Goal: Task Accomplishment & Management: Use online tool/utility

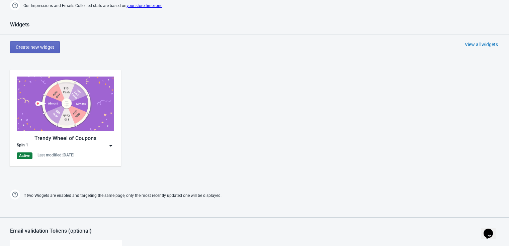
scroll to position [297, 0]
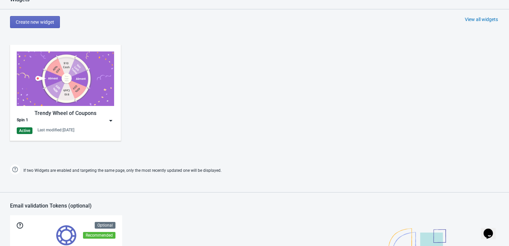
click at [111, 119] on img at bounding box center [110, 121] width 7 height 7
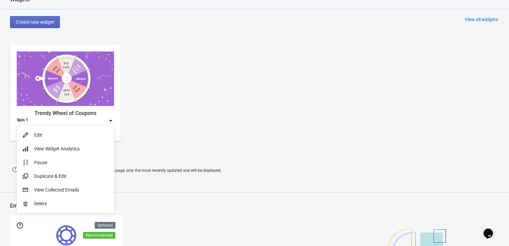
click at [81, 87] on img at bounding box center [65, 79] width 97 height 55
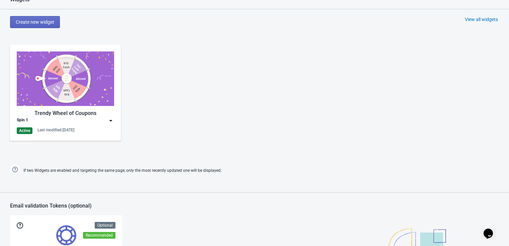
click at [81, 87] on img at bounding box center [65, 79] width 97 height 55
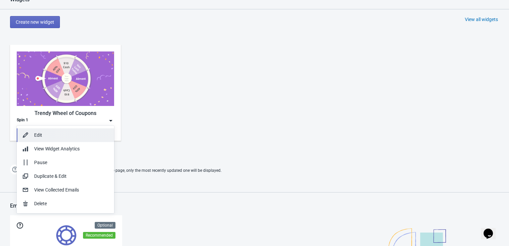
click at [66, 129] on button "Edit" at bounding box center [65, 136] width 97 height 14
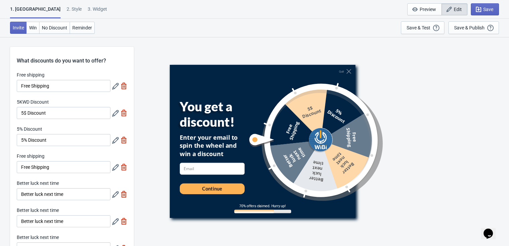
click at [303, 98] on div at bounding box center [311, 140] width 127 height 127
click at [67, 8] on div "2 . Style" at bounding box center [74, 12] width 15 height 12
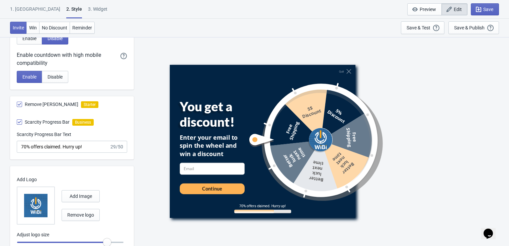
scroll to position [371, 0]
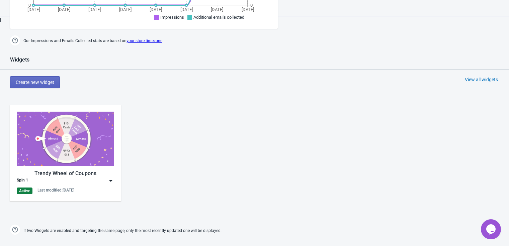
scroll to position [372, 0]
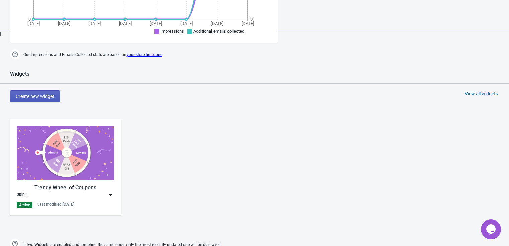
click at [44, 94] on span "Create new widget" at bounding box center [35, 96] width 39 height 5
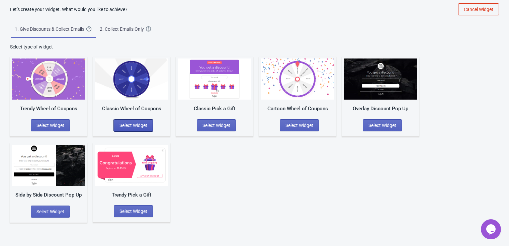
click at [136, 127] on span "Select Widget" at bounding box center [134, 125] width 28 height 5
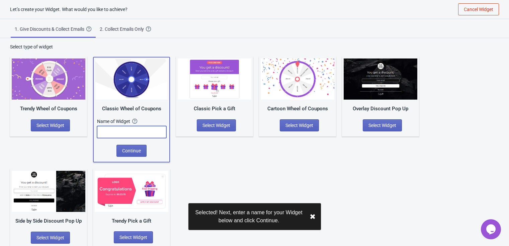
click at [135, 134] on input "text" at bounding box center [131, 132] width 69 height 12
type input "1"
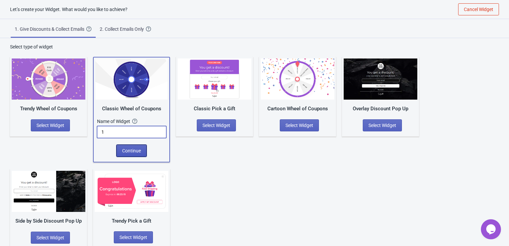
click at [137, 153] on span "Continue" at bounding box center [131, 150] width 19 height 5
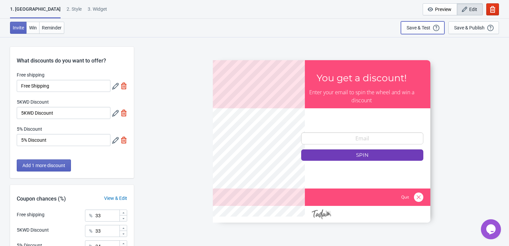
drag, startPoint x: 413, startPoint y: 26, endPoint x: 434, endPoint y: 1, distance: 32.4
click at [429, 63] on div "1. Coupon 2 . Style 3. Widget 1. Coupon 2 . Style 3. Widget Cancel Widget Previ…" at bounding box center [254, 176] width 509 height 278
click at [436, 14] on button "Preview" at bounding box center [440, 9] width 34 height 12
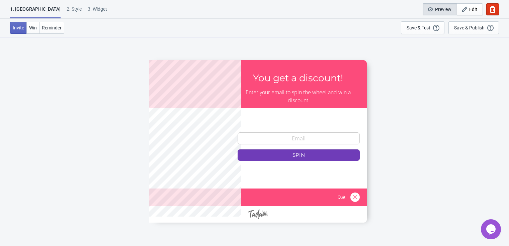
click at [434, 8] on span "Preview" at bounding box center [440, 9] width 23 height 7
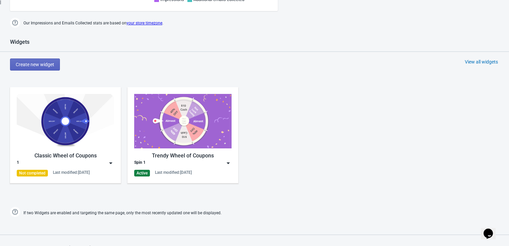
scroll to position [314, 0]
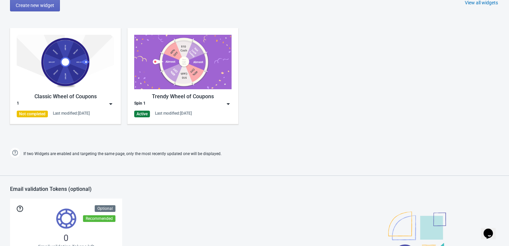
click at [87, 98] on div "Classic Wheel of Coupons" at bounding box center [65, 97] width 97 height 8
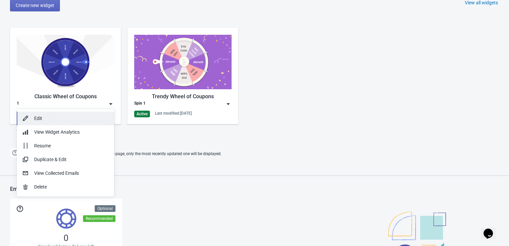
click at [86, 117] on div "Edit" at bounding box center [71, 118] width 75 height 7
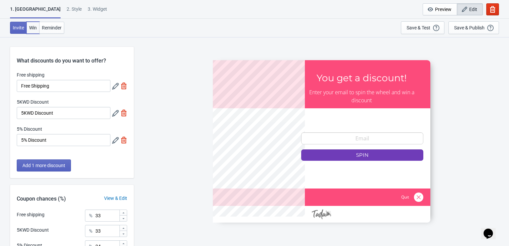
click at [35, 30] on span "Win" at bounding box center [33, 27] width 8 height 5
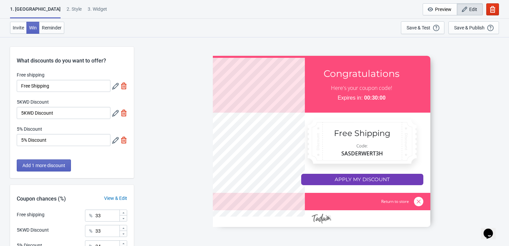
click at [312, 90] on div at bounding box center [322, 141] width 218 height 171
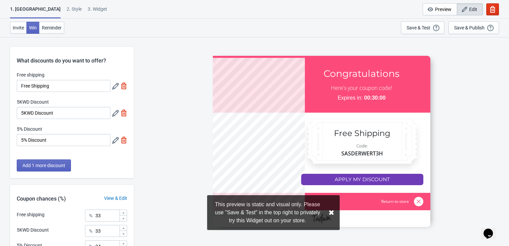
drag, startPoint x: 223, startPoint y: 207, endPoint x: 241, endPoint y: 207, distance: 18.8
click at [241, 207] on div "This preview is static and visual only. Please use "Save & Test" in the top rig…" at bounding box center [268, 213] width 110 height 24
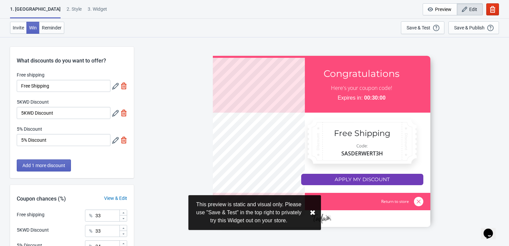
click at [176, 130] on div "SASDERWERT3H Congratulations Here's your coupon code! Expires in: 00:30:00 Free…" at bounding box center [321, 141] width 369 height 209
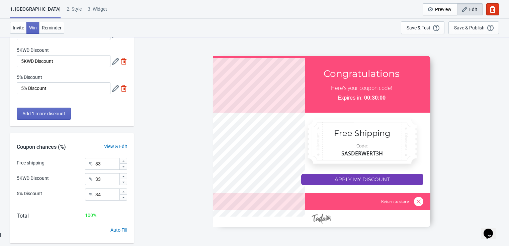
scroll to position [68, 0]
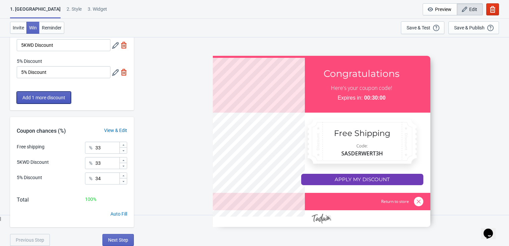
click at [58, 100] on span "Add 1 more discount" at bounding box center [43, 97] width 43 height 5
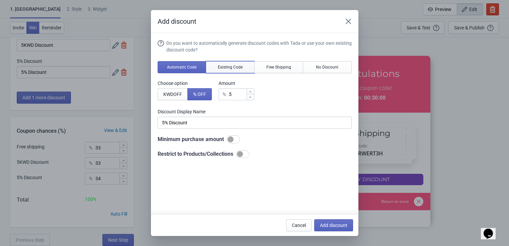
drag, startPoint x: 236, startPoint y: 71, endPoint x: 240, endPoint y: 71, distance: 3.7
click at [236, 71] on button "Existing Code" at bounding box center [230, 67] width 49 height 12
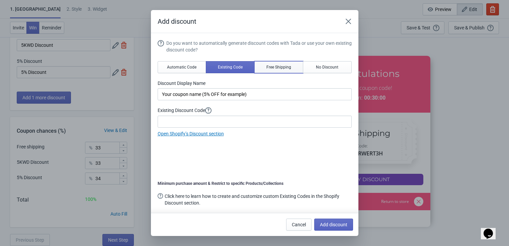
click at [268, 71] on button "Free Shipping" at bounding box center [278, 67] width 49 height 12
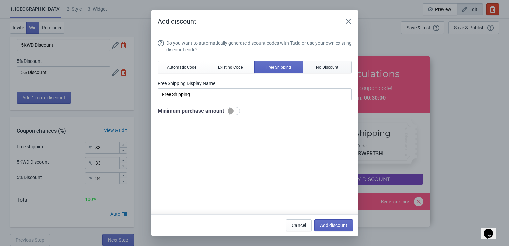
click at [307, 70] on button "No Discount" at bounding box center [327, 67] width 49 height 12
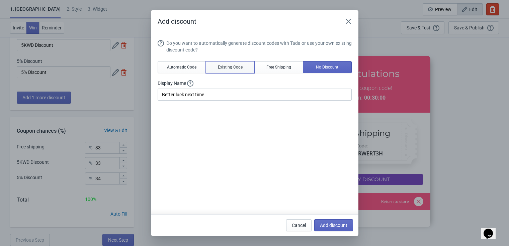
click at [250, 70] on button "Existing Code" at bounding box center [230, 67] width 49 height 12
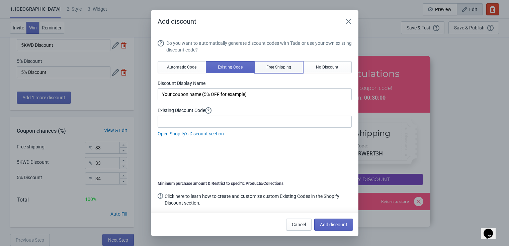
click at [278, 70] on button "Free Shipping" at bounding box center [278, 67] width 49 height 12
type input "Free Shipping"
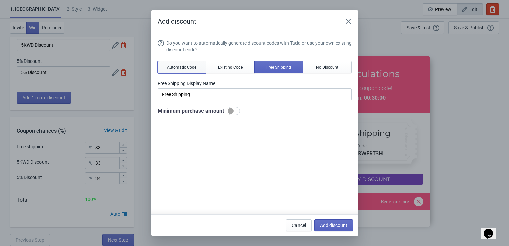
click at [183, 69] on span "Automatic Code" at bounding box center [181, 67] width 29 height 5
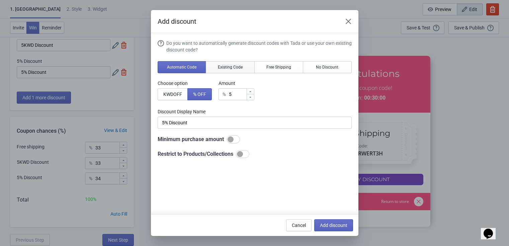
click at [219, 66] on span "Existing Code" at bounding box center [230, 67] width 25 height 5
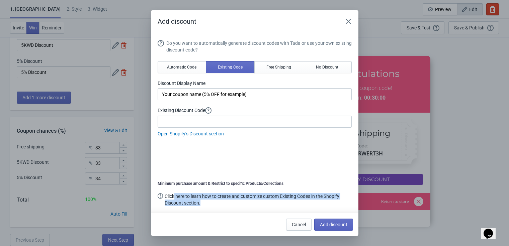
drag, startPoint x: 200, startPoint y: 203, endPoint x: 174, endPoint y: 196, distance: 26.2
click at [174, 196] on div "Click here to learn how to create and customize custom Existing Codes in the Sh…" at bounding box center [258, 199] width 187 height 13
click at [288, 72] on button "Free Shipping" at bounding box center [278, 67] width 49 height 12
type input "Free Shipping"
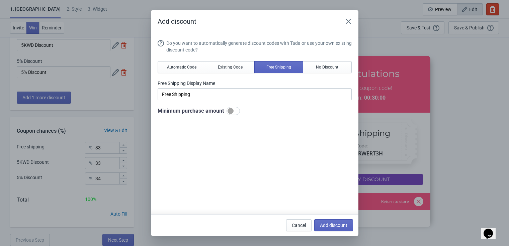
click at [200, 119] on div "Do you want to automatically generate discount codes with Tada or use your own …" at bounding box center [255, 137] width 194 height 195
drag, startPoint x: 160, startPoint y: 115, endPoint x: 210, endPoint y: 115, distance: 50.2
click at [210, 115] on div "Minimum purchase amount" at bounding box center [255, 111] width 194 height 8
click at [175, 67] on span "Automatic Code" at bounding box center [181, 67] width 29 height 5
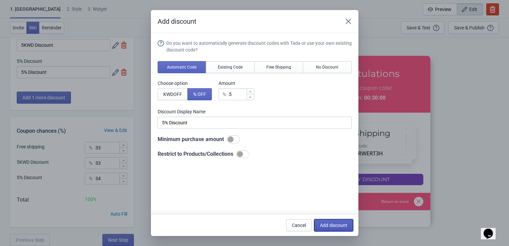
click at [333, 228] on span "Add discount" at bounding box center [333, 225] width 27 height 5
type input "25"
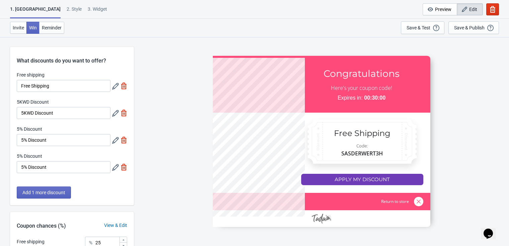
click at [47, 3] on div "1. Coupon 2 . Style 3. Widget 1. Coupon 2 . Style 3. Widget Cancel Widget Previ…" at bounding box center [254, 9] width 509 height 19
click at [47, 4] on div "1. Coupon 2 . Style 3. Widget 1. Coupon 2 . Style 3. Widget Cancel Widget Previ…" at bounding box center [254, 9] width 509 height 19
click at [67, 11] on div "2 . Style" at bounding box center [74, 12] width 15 height 12
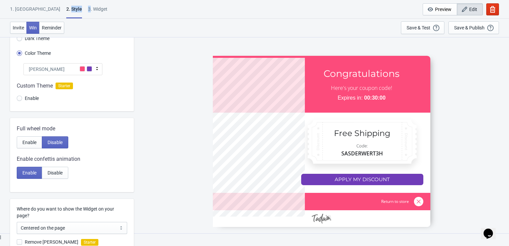
scroll to position [74, 0]
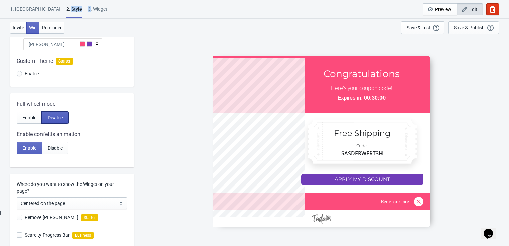
click at [56, 119] on span "Disable" at bounding box center [55, 117] width 15 height 5
click at [27, 121] on button "Enable" at bounding box center [29, 118] width 25 height 12
click at [39, 149] on button "Enable" at bounding box center [29, 148] width 25 height 12
click at [50, 149] on span "Disable" at bounding box center [55, 148] width 15 height 5
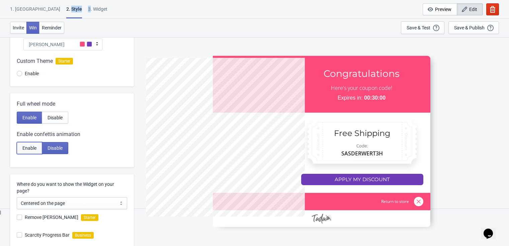
click at [35, 149] on span "Enable" at bounding box center [29, 148] width 14 height 5
radio input "true"
click at [30, 72] on span "Enable" at bounding box center [32, 73] width 14 height 7
click at [22, 72] on input "Enable" at bounding box center [19, 77] width 5 height 12
radio input "true"
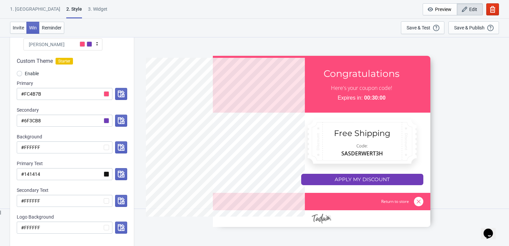
click at [30, 72] on span "Enable" at bounding box center [32, 73] width 14 height 7
click at [22, 72] on input "Enable" at bounding box center [19, 77] width 5 height 12
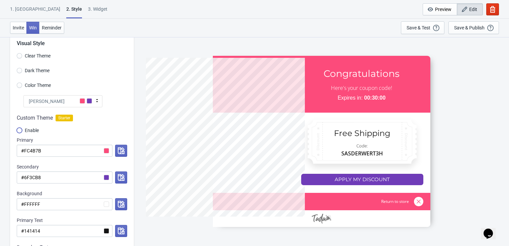
scroll to position [0, 0]
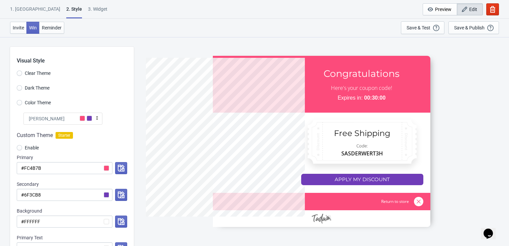
click at [32, 103] on span "Color Theme" at bounding box center [38, 102] width 26 height 7
click at [22, 103] on input "Color Theme" at bounding box center [19, 106] width 5 height 12
radio input "true"
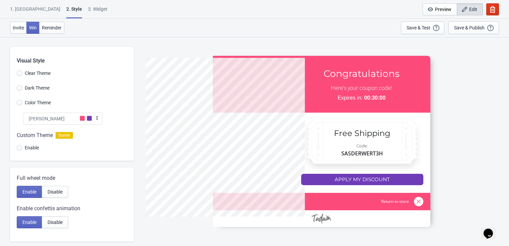
click at [31, 90] on span "Dark Theme" at bounding box center [37, 88] width 25 height 7
click at [22, 90] on input "Dark Theme" at bounding box center [19, 91] width 5 height 12
radio input "true"
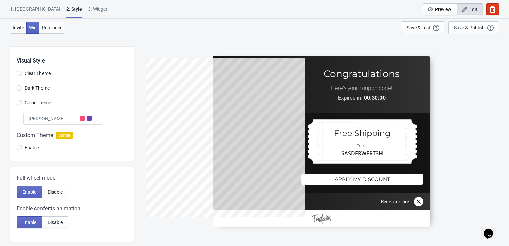
click at [42, 71] on span "Clear Theme" at bounding box center [38, 73] width 26 height 7
click at [22, 71] on input "Clear Theme" at bounding box center [19, 77] width 5 height 12
radio input "true"
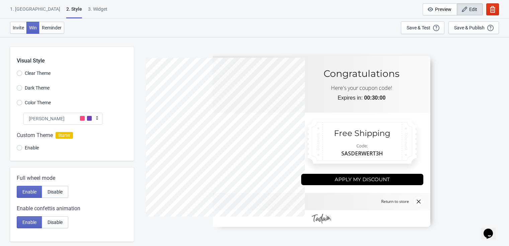
click at [38, 104] on span "Color Theme" at bounding box center [38, 102] width 26 height 7
click at [22, 104] on input "Color Theme" at bounding box center [19, 106] width 5 height 12
radio input "true"
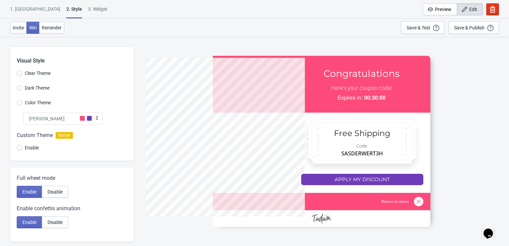
click at [28, 145] on span "Enable" at bounding box center [32, 148] width 14 height 7
click at [22, 145] on input "Enable" at bounding box center [19, 151] width 5 height 12
radio input "true"
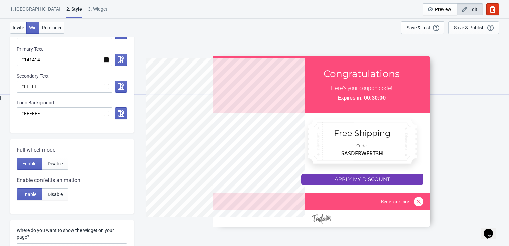
scroll to position [297, 0]
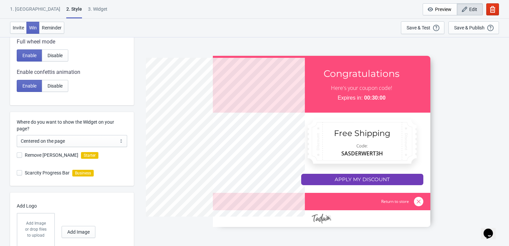
click at [56, 158] on span "Remove [PERSON_NAME]" at bounding box center [52, 155] width 54 height 7
click at [17, 158] on input "Remove [PERSON_NAME]" at bounding box center [17, 159] width 0 height 12
checkbox input "true"
radio input "true"
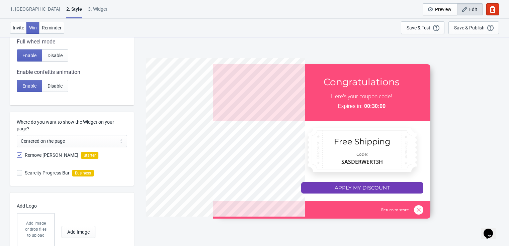
click at [52, 174] on span "Scarcity Progress Bar" at bounding box center [47, 173] width 45 height 7
click at [17, 174] on input "Scarcity Progress Bar" at bounding box center [17, 176] width 0 height 12
checkbox input "true"
radio input "true"
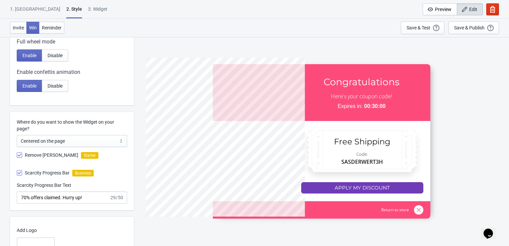
click at [52, 174] on span "Scarcity Progress Bar" at bounding box center [47, 173] width 45 height 7
click at [17, 174] on input "Scarcity Progress Bar" at bounding box center [17, 176] width 0 height 12
checkbox input "false"
radio input "true"
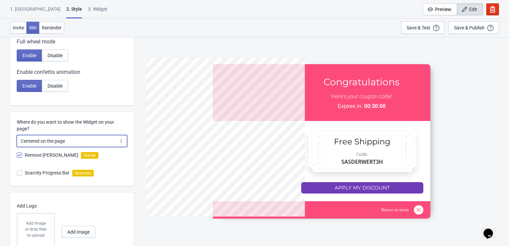
click at [59, 142] on select "Centered on the page Left side of the page" at bounding box center [72, 141] width 110 height 12
select select "left"
click at [17, 135] on select "Centered on the page Left side of the page" at bounding box center [72, 141] width 110 height 12
radio input "true"
click at [67, 145] on select "Centered on the page Left side of the page" at bounding box center [72, 141] width 110 height 12
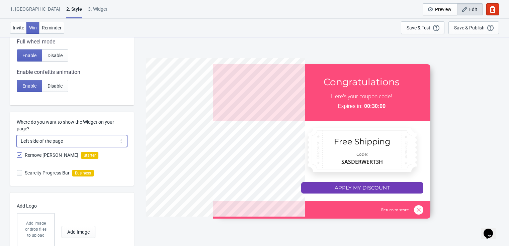
select select "center"
click at [17, 135] on select "Centered on the page Left side of the page" at bounding box center [72, 141] width 110 height 12
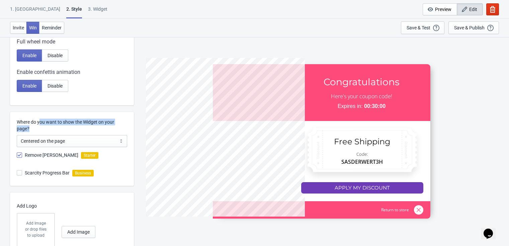
drag, startPoint x: 40, startPoint y: 123, endPoint x: 119, endPoint y: 131, distance: 79.5
click at [119, 131] on label "Where do you want to show the Widget on your page?" at bounding box center [72, 125] width 110 height 13
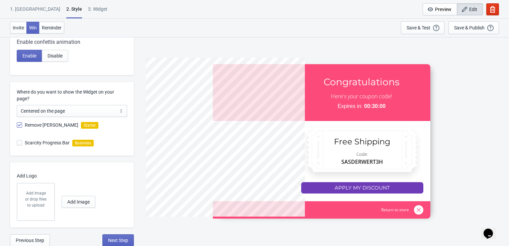
click at [23, 198] on div "Add Image or drop files to upload" at bounding box center [35, 202] width 37 height 37
click at [75, 202] on span "Add Image" at bounding box center [78, 202] width 22 height 5
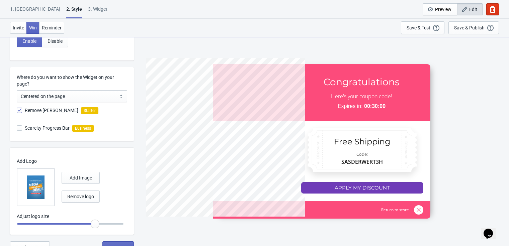
scroll to position [350, 0]
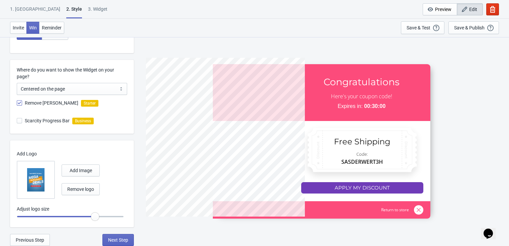
radio input "true"
type input "1.05"
radio input "true"
type input "1.1"
radio input "true"
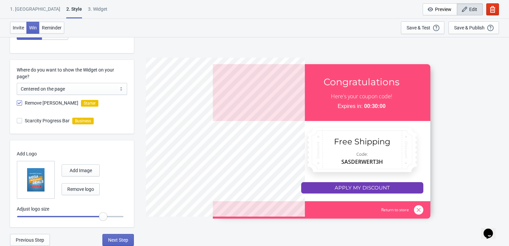
type input "1.15"
radio input "true"
type input "1.2"
radio input "true"
type input "1.25"
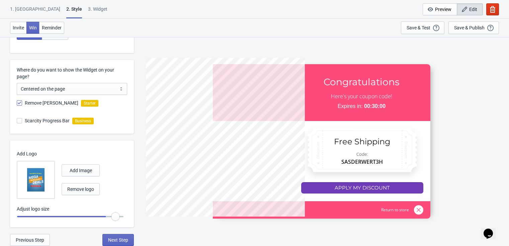
radio input "true"
type input "1.3"
radio input "true"
type input "1.25"
radio input "true"
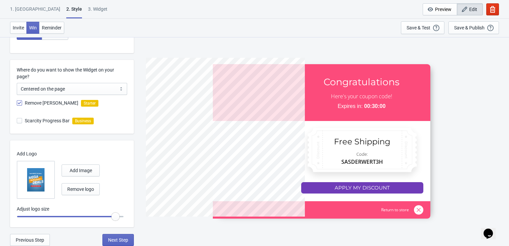
type input "1.1"
radio input "true"
type input "0.95"
radio input "true"
type input "0.8"
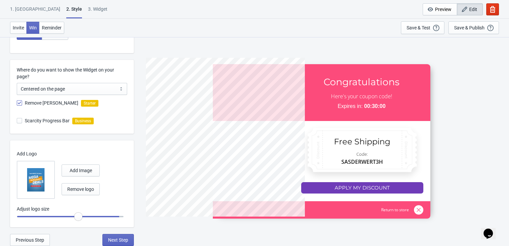
radio input "true"
type input "0.7"
radio input "true"
type input "0.55"
radio input "true"
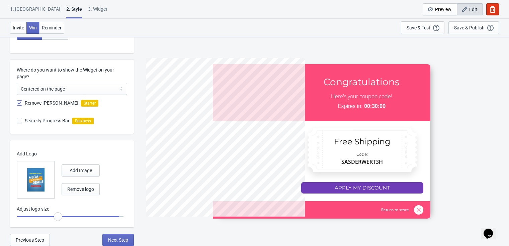
type input "0.5"
radio input "true"
type input "0.45"
radio input "true"
type input "0.4"
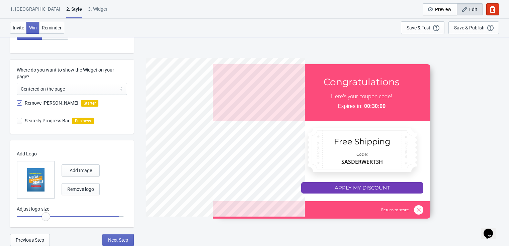
radio input "true"
type input "0.35"
radio input "true"
type input "0.3"
radio input "true"
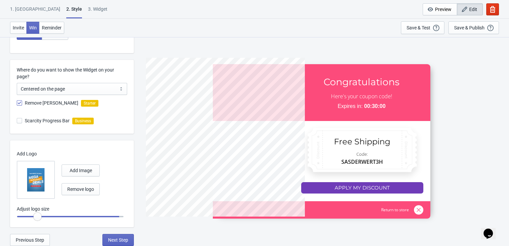
type input "0.25"
radio input "true"
type input "0.2"
radio input "true"
type input "0.15"
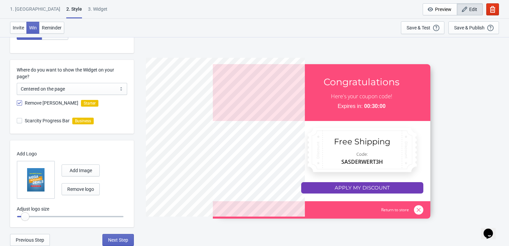
radio input "true"
type input "0.1"
radio input "true"
type input "0.15"
radio input "true"
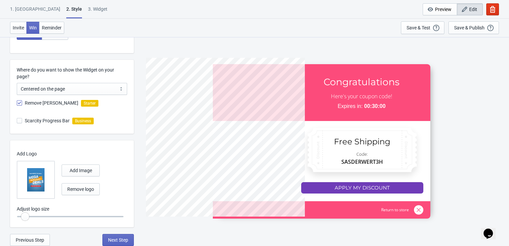
type input "0.3"
radio input "true"
type input "0.45"
radio input "true"
type input "0.7"
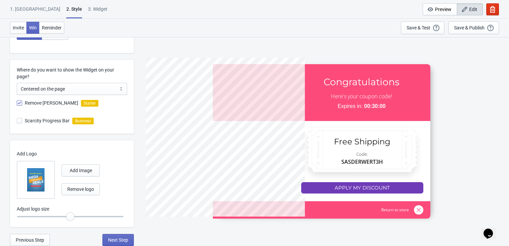
radio input "true"
type input "0.85"
radio input "true"
type input "1"
radio input "true"
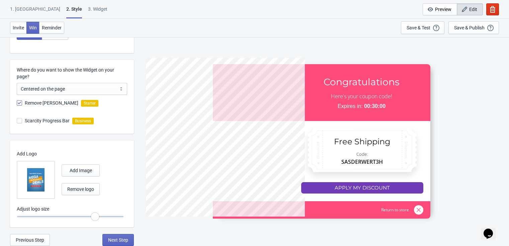
type input "1.1"
radio input "true"
type input "1.2"
radio input "true"
drag, startPoint x: 91, startPoint y: 217, endPoint x: 169, endPoint y: 229, distance: 78.9
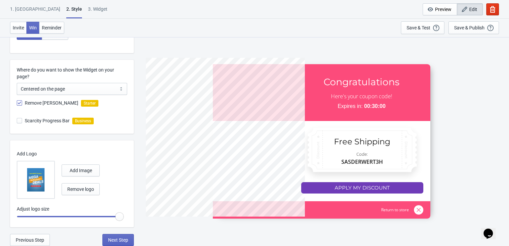
type input "1.3"
click at [124, 223] on input "range" at bounding box center [70, 217] width 107 height 12
click at [80, 173] on span "Add Image" at bounding box center [81, 170] width 22 height 5
radio input "true"
type input "1.25"
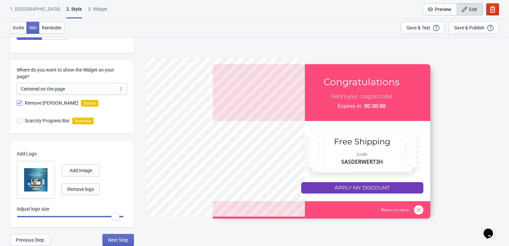
radio input "true"
type input "1.2"
radio input "true"
type input "1.15"
radio input "true"
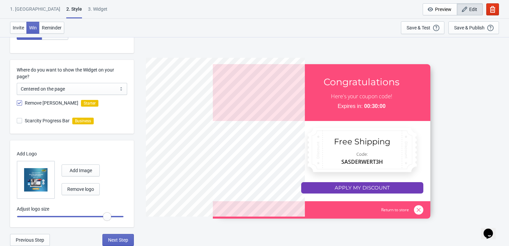
type input "1.1"
radio input "true"
type input "1.05"
radio input "true"
type input "1"
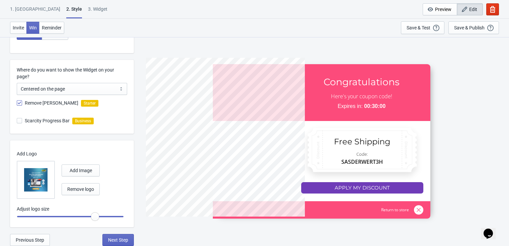
radio input "true"
type input "0.95"
radio input "true"
type input "0.9"
radio input "true"
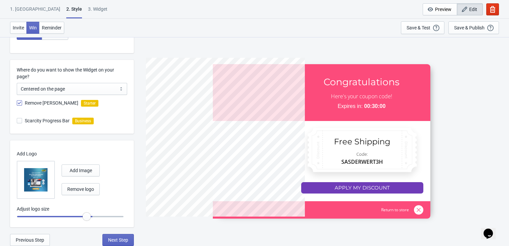
type input "0.85"
radio input "true"
type input "0.8"
radio input "true"
type input "0.9"
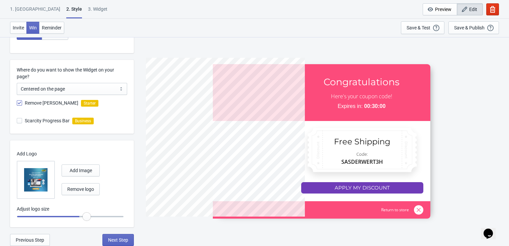
radio input "true"
type input "0.95"
radio input "true"
type input "1.05"
radio input "true"
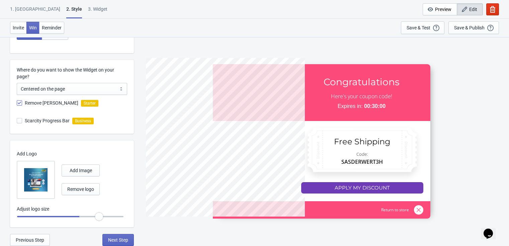
type input "1.1"
radio input "true"
type input "1.2"
radio input "true"
type input "1.25"
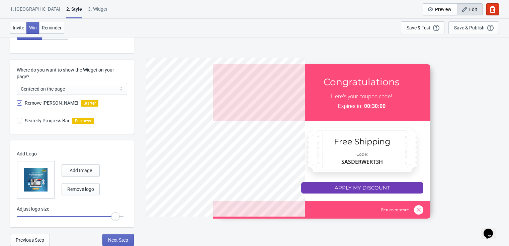
radio input "true"
type input "1.3"
radio input "true"
type input "1.25"
radio input "true"
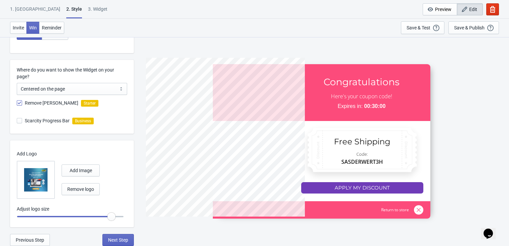
drag, startPoint x: 117, startPoint y: 219, endPoint x: 110, endPoint y: 219, distance: 6.7
type input "1.2"
click at [110, 219] on input "range" at bounding box center [70, 217] width 107 height 12
radio input "true"
type input "1.15"
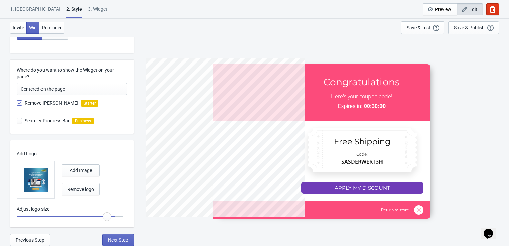
radio input "true"
type input "1.1"
radio input "true"
type input "1.05"
radio input "true"
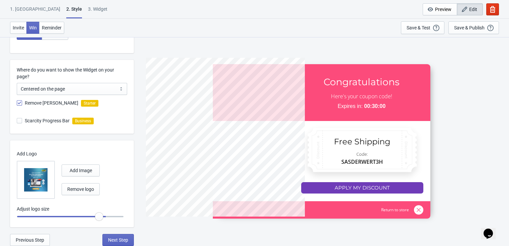
type input "1"
radio input "true"
type input "0.95"
radio input "true"
type input "0.9"
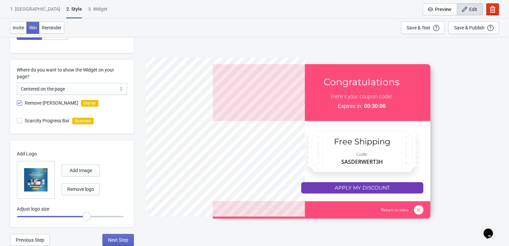
radio input "true"
drag, startPoint x: 105, startPoint y: 215, endPoint x: 82, endPoint y: 215, distance: 22.4
type input "0.85"
click at [82, 215] on input "range" at bounding box center [70, 217] width 107 height 12
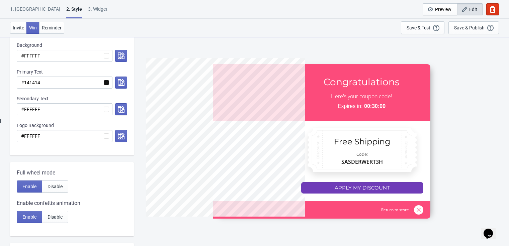
scroll to position [126, 0]
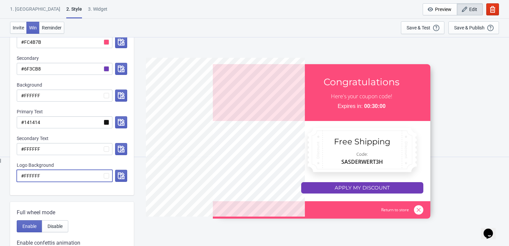
click at [105, 175] on input "#FFFFFF" at bounding box center [65, 176] width 96 height 12
click at [123, 178] on icon "button" at bounding box center [121, 176] width 7 height 7
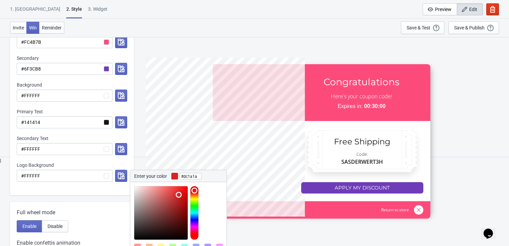
type input "#de1717"
drag, startPoint x: 162, startPoint y: 198, endPoint x: 182, endPoint y: 194, distance: 20.9
click at [182, 194] on div at bounding box center [161, 214] width 54 height 54
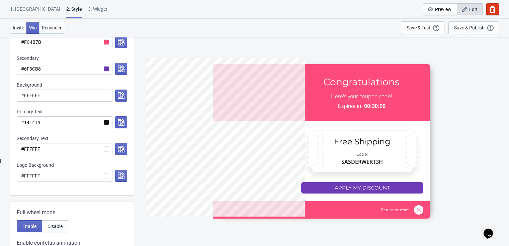
click at [95, 184] on div "Custom Theme Starter Enable Primary #FC4B7B Secondary #6F3CB8 Background #FFFFF…" at bounding box center [72, 97] width 124 height 197
click at [118, 176] on icon "button" at bounding box center [121, 176] width 7 height 7
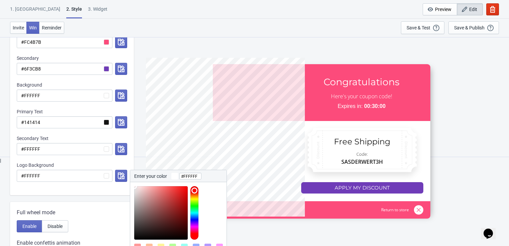
type input "#e12e2e"
click at [177, 193] on div at bounding box center [161, 214] width 54 height 54
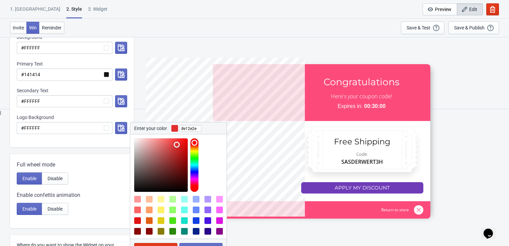
scroll to position [201, 0]
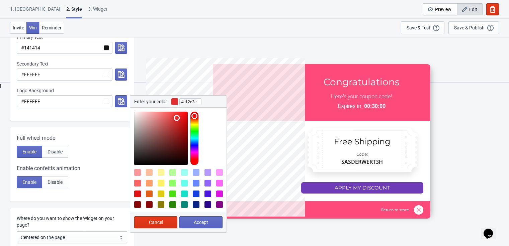
click at [197, 224] on span "Accept" at bounding box center [201, 222] width 14 height 5
radio input "true"
type input "#e12e2e"
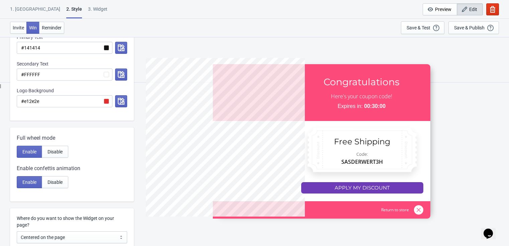
click at [230, 140] on div at bounding box center [322, 141] width 218 height 155
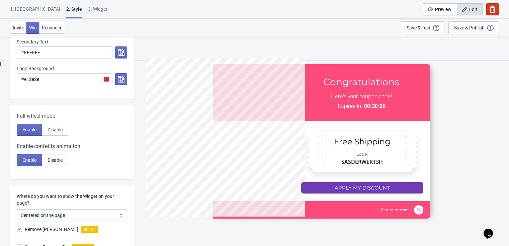
scroll to position [350, 0]
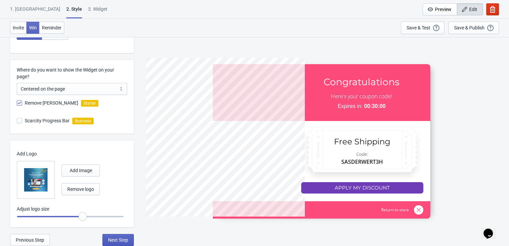
click at [123, 240] on span "Next Step" at bounding box center [118, 240] width 20 height 5
select select "once"
select select "1"
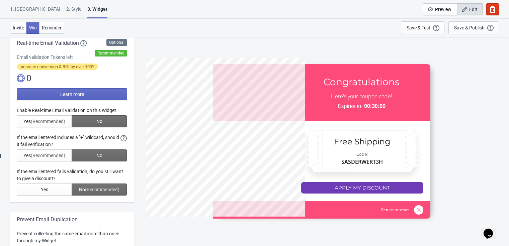
scroll to position [149, 0]
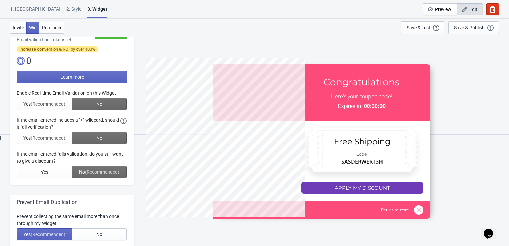
drag, startPoint x: 45, startPoint y: 93, endPoint x: 115, endPoint y: 94, distance: 70.3
click at [115, 94] on div at bounding box center [72, 134] width 110 height 89
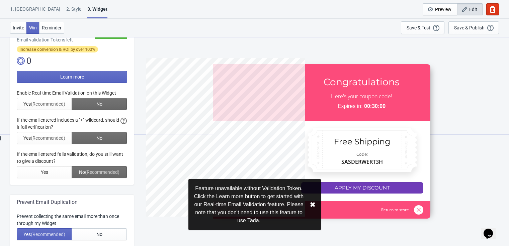
click at [51, 104] on div at bounding box center [72, 134] width 110 height 89
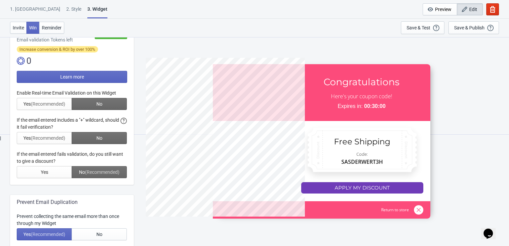
drag, startPoint x: 24, startPoint y: 155, endPoint x: 118, endPoint y: 154, distance: 93.8
click at [118, 154] on div at bounding box center [72, 134] width 110 height 89
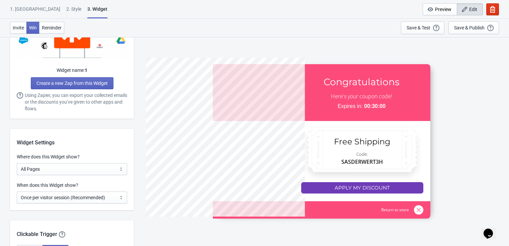
scroll to position [446, 0]
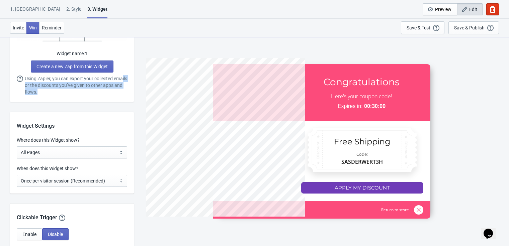
drag, startPoint x: 48, startPoint y: 81, endPoint x: 119, endPoint y: 92, distance: 71.1
click at [119, 92] on span "Using Zapier, you can export your collected emails or the discounts you’ve give…" at bounding box center [76, 85] width 102 height 20
click at [88, 148] on select "All Pages All Product Pages All Blog Pages All Static Pages Specific Product(s)…" at bounding box center [72, 153] width 110 height 12
select select "specificURL"
click at [17, 147] on select "All Pages All Product Pages All Blog Pages All Static Pages Specific Product(s)…" at bounding box center [72, 153] width 110 height 12
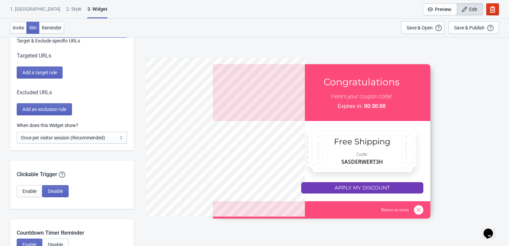
scroll to position [595, 0]
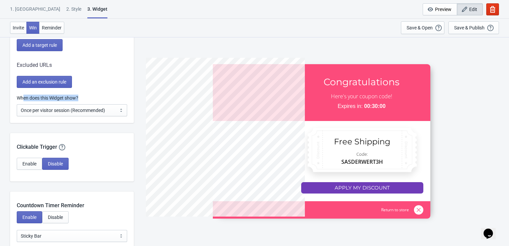
drag, startPoint x: 22, startPoint y: 98, endPoint x: 78, endPoint y: 98, distance: 56.3
click at [78, 98] on label "When does this Widget show?" at bounding box center [48, 98] width 62 height 7
click at [88, 115] on select "Every new visit of page Once every period of time Once per visitor session (Rec…" at bounding box center [72, 110] width 110 height 12
select select "period"
click at [17, 104] on select "Every new visit of page Once every period of time Once per visitor session (Rec…" at bounding box center [72, 110] width 110 height 12
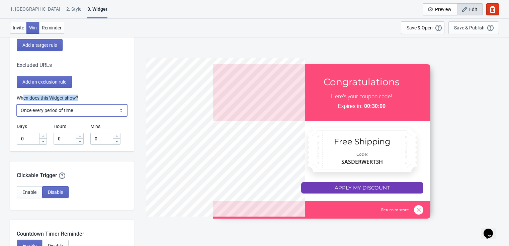
click at [98, 112] on select "Every new visit of page Once every period of time Once per visitor session (Rec…" at bounding box center [72, 110] width 110 height 12
click at [17, 104] on select "Every new visit of page Once every period of time Once per visitor session (Rec…" at bounding box center [72, 110] width 110 height 12
click at [115, 137] on icon at bounding box center [117, 136] width 4 height 4
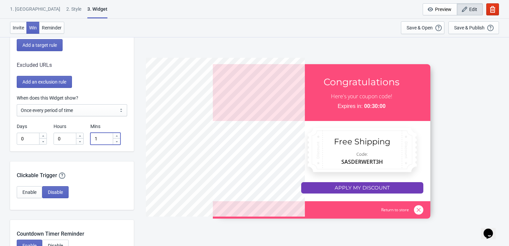
drag, startPoint x: 102, startPoint y: 139, endPoint x: 54, endPoint y: 142, distance: 47.7
click at [54, 142] on div "Days 0 Hours 0 Mins 1" at bounding box center [72, 134] width 110 height 22
type input "0.1"
click at [32, 191] on span "Enable" at bounding box center [29, 192] width 14 height 5
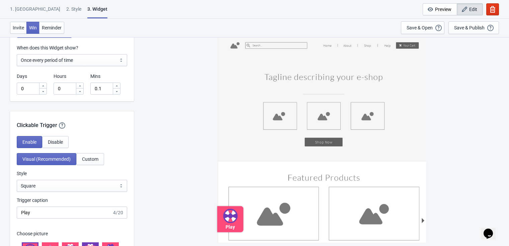
scroll to position [670, 0]
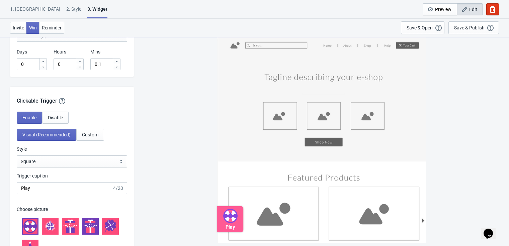
click at [233, 225] on div "Play" at bounding box center [230, 227] width 15 height 6
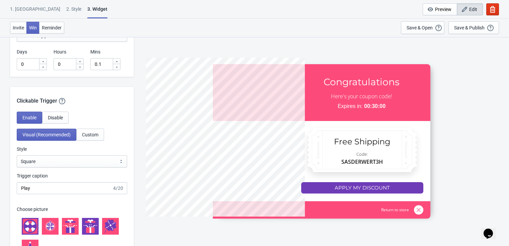
click at [233, 225] on div "SASDERWERT3H Congratulations Here's your coupon code! Expires in: 00:30:00 Free…" at bounding box center [321, 141] width 369 height 209
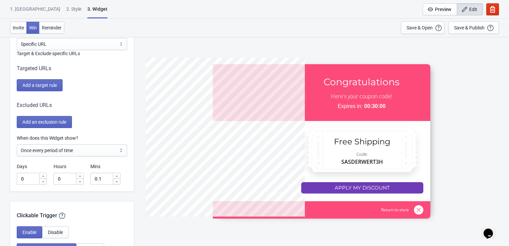
scroll to position [595, 0]
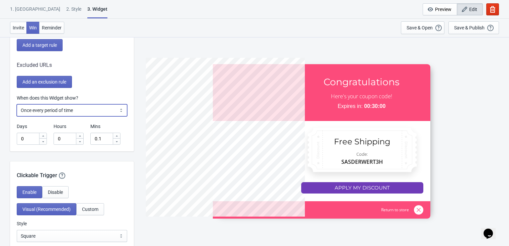
click at [91, 114] on select "Every new visit of page Once every period of time Once per visitor session (Rec…" at bounding box center [72, 110] width 110 height 12
click at [106, 86] on div "Add an exclusion rule" at bounding box center [72, 82] width 110 height 12
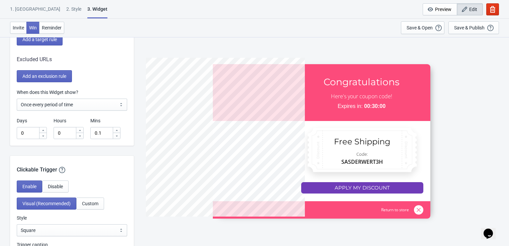
scroll to position [670, 0]
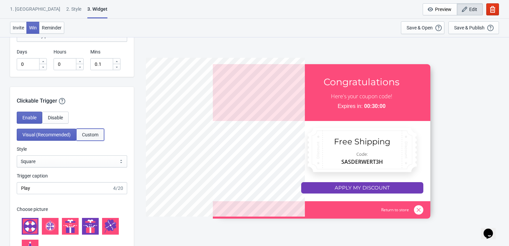
click at [99, 135] on button "Custom" at bounding box center [90, 135] width 28 height 12
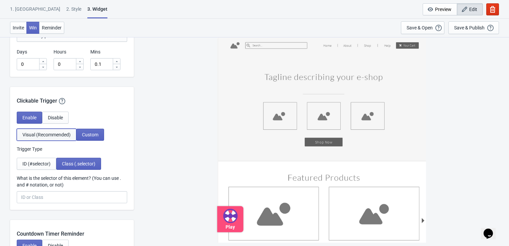
click at [56, 137] on span "Visual (Recommended)" at bounding box center [46, 134] width 48 height 5
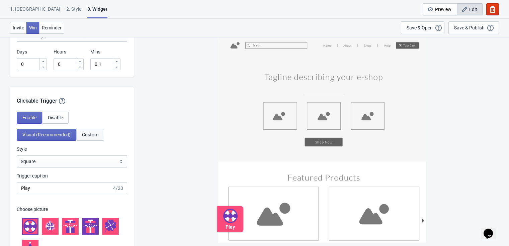
click at [82, 135] on span "Custom" at bounding box center [90, 134] width 16 height 5
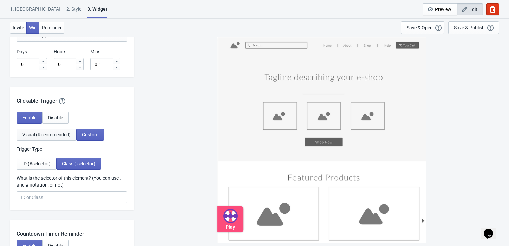
click at [57, 134] on span "Visual (Recommended)" at bounding box center [46, 134] width 48 height 5
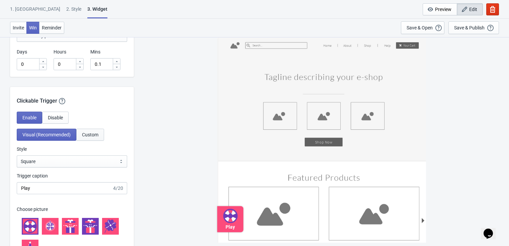
click at [82, 130] on button "Custom" at bounding box center [90, 135] width 28 height 12
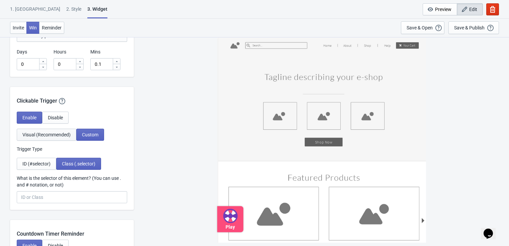
click at [63, 131] on button "Visual (Recommended)" at bounding box center [47, 135] width 60 height 12
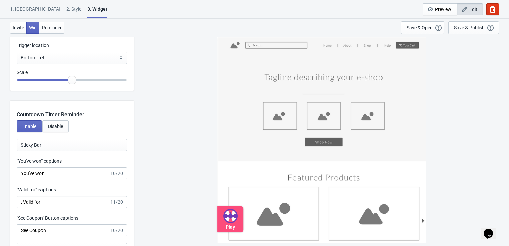
scroll to position [967, 0]
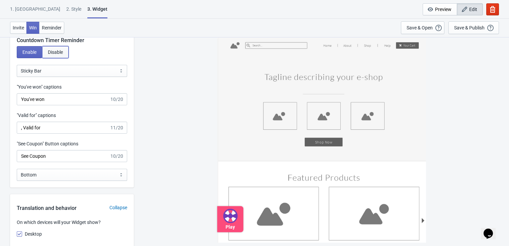
click at [61, 52] on span "Disable" at bounding box center [55, 52] width 15 height 5
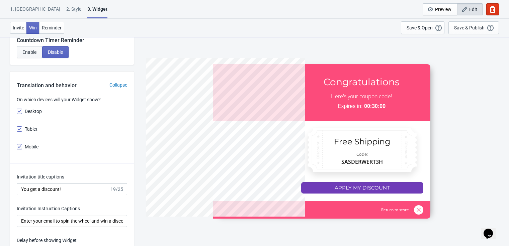
click at [28, 53] on span "Enable" at bounding box center [29, 52] width 14 height 5
select select "1"
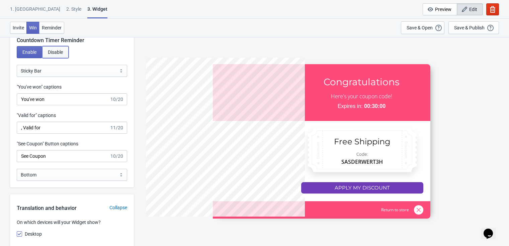
click at [55, 55] on button "Disable" at bounding box center [55, 52] width 26 height 12
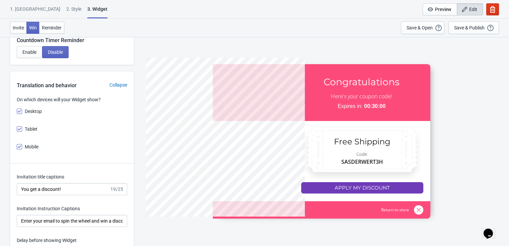
click at [122, 56] on div "Enable Disable" at bounding box center [72, 55] width 124 height 19
click at [241, 56] on div "SASDERWERT3H Congratulations Here's your coupon code! Expires in: 00:30:00 Free…" at bounding box center [321, 141] width 369 height 209
click at [31, 114] on span "Desktop" at bounding box center [33, 111] width 17 height 7
click at [17, 114] on input "Desktop" at bounding box center [17, 115] width 0 height 12
click at [29, 112] on span "Desktop" at bounding box center [33, 111] width 17 height 7
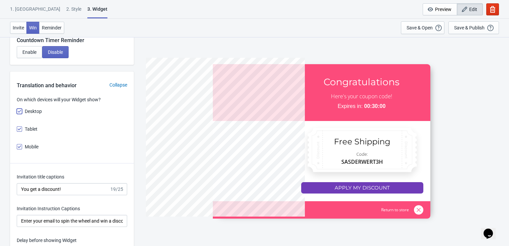
click at [17, 112] on input "Desktop" at bounding box center [17, 115] width 0 height 12
checkbox input "true"
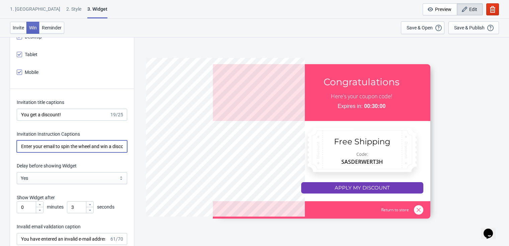
scroll to position [0, 9]
click at [158, 154] on div "What information do you want to collect? Ask visitors for to fill in our questi…" at bounding box center [254, 33] width 509 height 2077
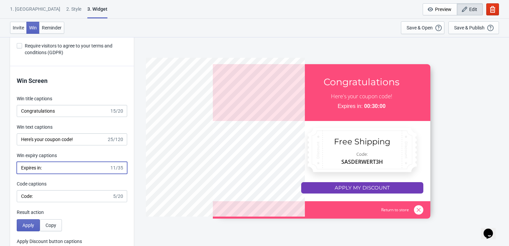
scroll to position [0, 0]
drag, startPoint x: 95, startPoint y: 167, endPoint x: -1, endPoint y: 168, distance: 96.8
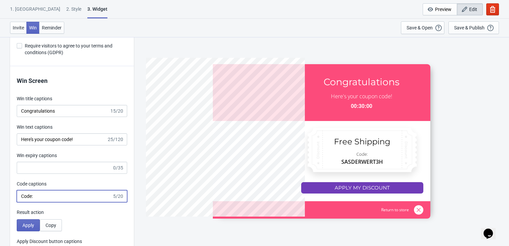
drag, startPoint x: 50, startPoint y: 197, endPoint x: 3, endPoint y: 197, distance: 46.2
click at [63, 205] on div "Win Screen Win title captions Congratulations 15/20 Win text captions Here's yo…" at bounding box center [72, 180] width 124 height 229
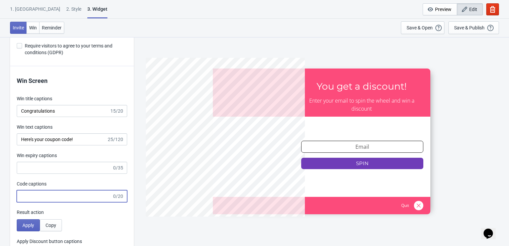
click at [64, 200] on input "Code captions" at bounding box center [64, 197] width 95 height 12
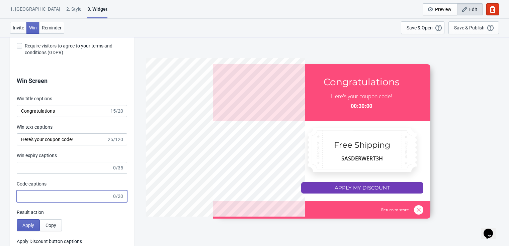
type input "Code:"
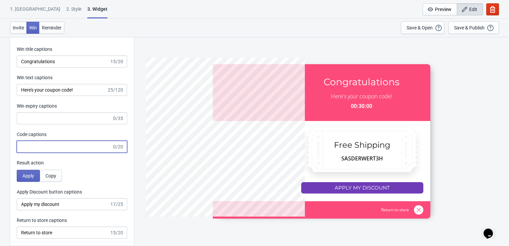
scroll to position [1488, 0]
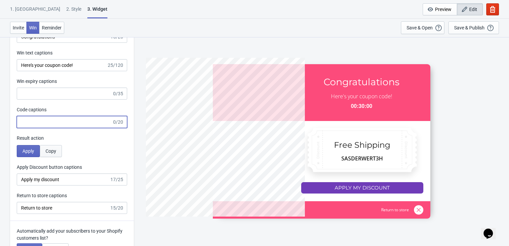
click at [56, 152] on button "Copy" at bounding box center [51, 151] width 22 height 12
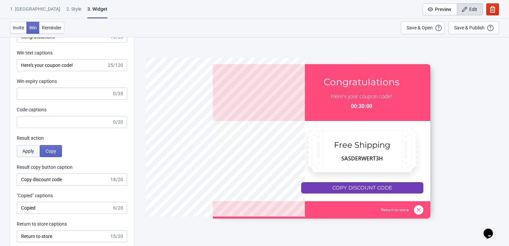
click at [28, 152] on span "Apply" at bounding box center [28, 151] width 12 height 5
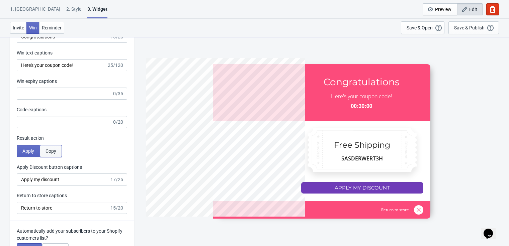
click at [46, 152] on span "Copy" at bounding box center [51, 151] width 11 height 5
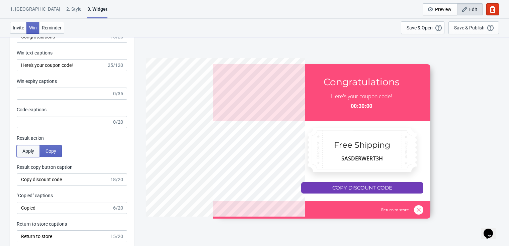
click at [24, 152] on span "Apply" at bounding box center [28, 151] width 12 height 5
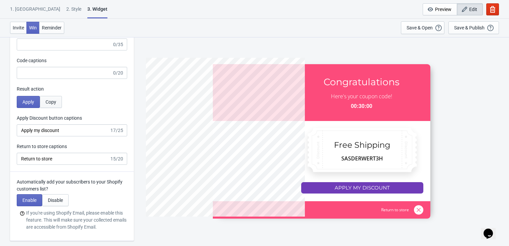
scroll to position [1562, 0]
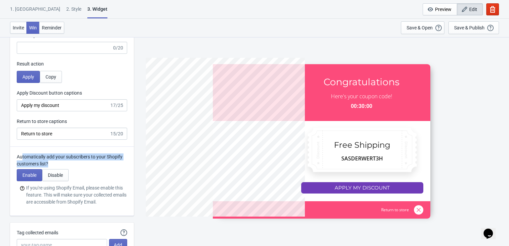
drag, startPoint x: 21, startPoint y: 154, endPoint x: 120, endPoint y: 167, distance: 99.5
click at [120, 167] on div "Automatically add your subscribers to your Shopify customers list? Enable Disab…" at bounding box center [72, 181] width 124 height 69
click at [56, 178] on span "Disable" at bounding box center [55, 175] width 15 height 5
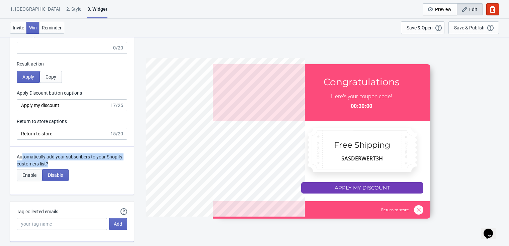
click at [22, 178] on span "Enable" at bounding box center [29, 175] width 14 height 5
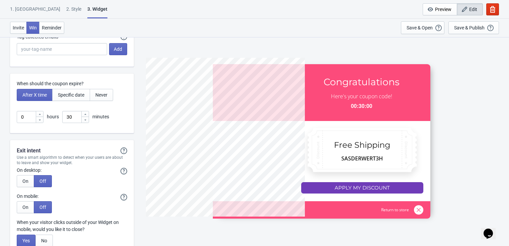
scroll to position [1786, 0]
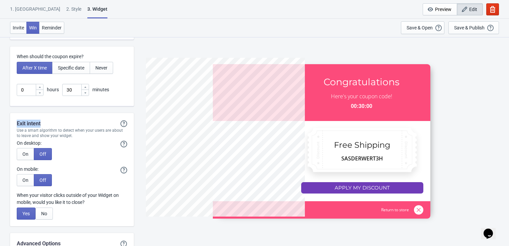
drag, startPoint x: 17, startPoint y: 125, endPoint x: 44, endPoint y: 125, distance: 26.8
click at [44, 125] on div "Exit intent Exit intent will only show the Widget if it hasn't showed previousl…" at bounding box center [72, 124] width 124 height 8
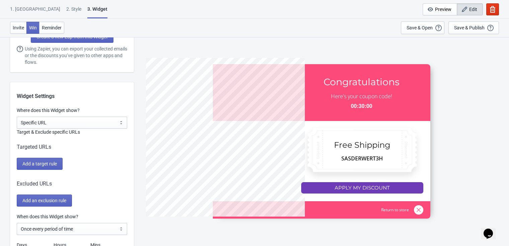
scroll to position [521, 0]
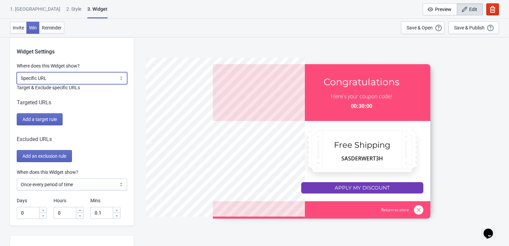
click at [85, 80] on select "All Pages All Product Pages All Blog Pages All Static Pages Specific Product(s)…" at bounding box center [72, 78] width 110 height 12
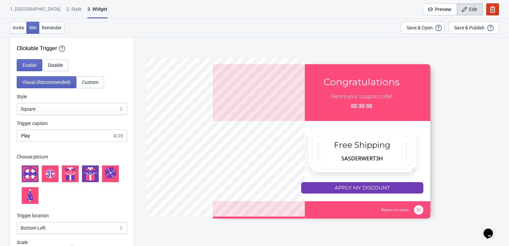
scroll to position [744, 0]
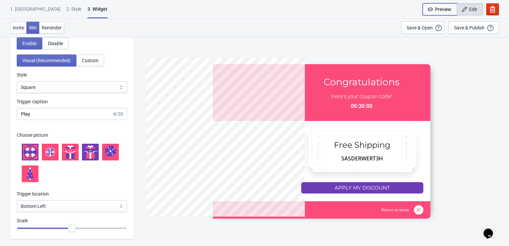
click at [432, 8] on icon "button" at bounding box center [430, 9] width 5 height 4
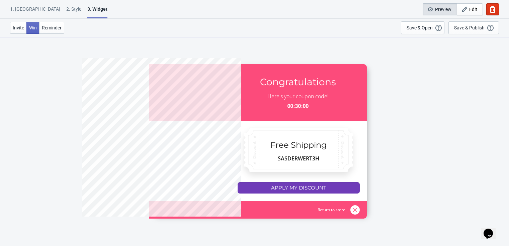
click at [432, 8] on icon "button" at bounding box center [430, 9] width 5 height 4
click at [473, 66] on div "SASDERWERT3H Congratulations Here's your coupon code! 00:30:00 Free Shipping SA…" at bounding box center [258, 141] width 496 height 209
click at [425, 91] on div "SASDERWERT3H Congratulations Here's your coupon code! 00:30:00 Free Shipping SA…" at bounding box center [258, 141] width 496 height 209
click at [415, 25] on div "Save & Open" at bounding box center [420, 27] width 26 height 5
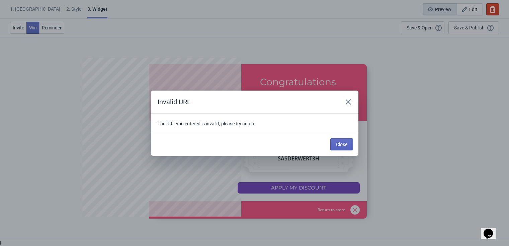
scroll to position [0, 0]
click at [331, 143] on button "Close" at bounding box center [341, 145] width 23 height 12
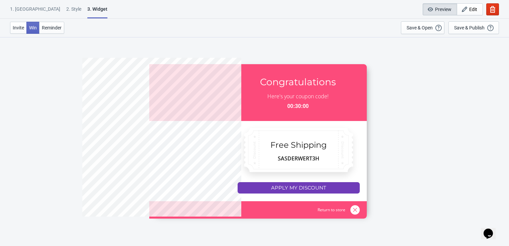
click at [14, 34] on div "Invite Win Reminder" at bounding box center [37, 27] width 54 height 13
click at [18, 30] on button "Invite" at bounding box center [18, 28] width 17 height 12
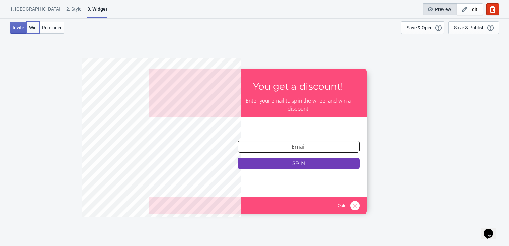
click at [32, 28] on span "Win" at bounding box center [33, 27] width 8 height 5
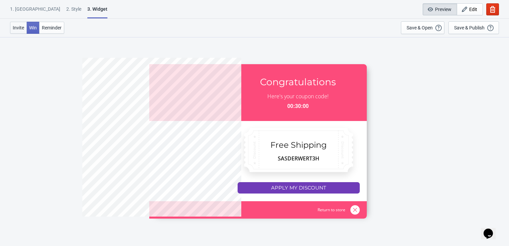
click at [17, 25] on span "Invite" at bounding box center [18, 27] width 11 height 5
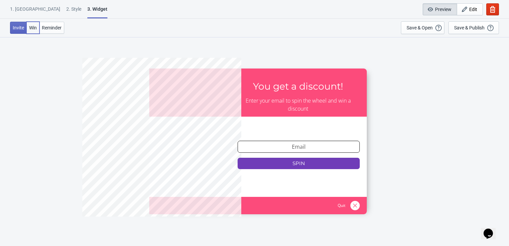
click at [30, 25] on span "Win" at bounding box center [33, 27] width 8 height 5
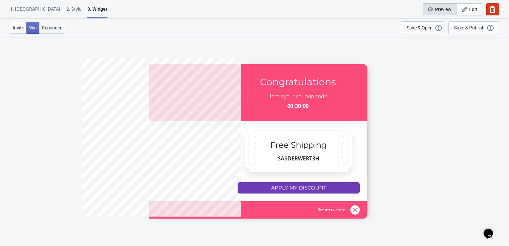
click at [56, 25] on span "Reminder" at bounding box center [52, 27] width 20 height 5
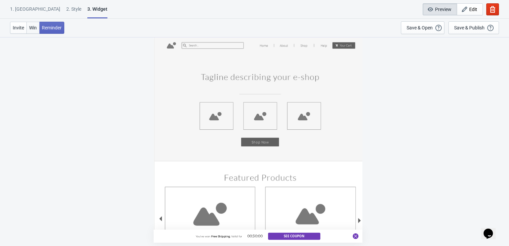
click at [35, 27] on span "Win" at bounding box center [33, 27] width 8 height 5
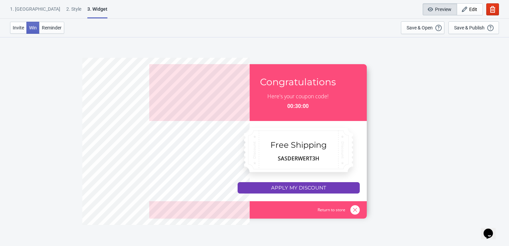
click at [66, 11] on div "2 . Style" at bounding box center [73, 12] width 15 height 12
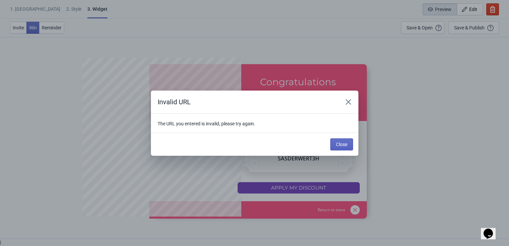
scroll to position [0, 0]
click at [338, 146] on span "Close" at bounding box center [341, 144] width 11 height 5
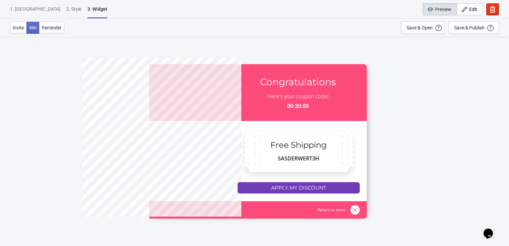
click at [54, 8] on div "1. Coupon 2 . Style 3. Widget" at bounding box center [60, 12] width 100 height 13
click at [66, 8] on div "2 . Style" at bounding box center [73, 12] width 15 height 12
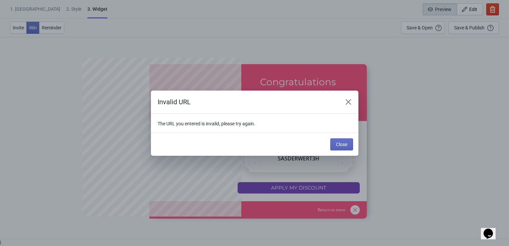
scroll to position [0, 0]
click at [347, 141] on button "Close" at bounding box center [341, 145] width 23 height 12
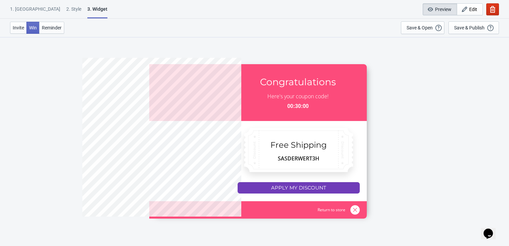
click at [497, 10] on button "button" at bounding box center [493, 9] width 13 height 12
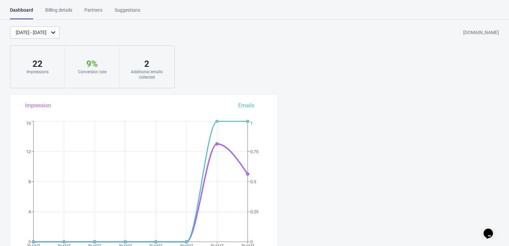
click at [485, 232] on div "Opens Chat This icon Opens the chat window." at bounding box center [488, 234] width 11 height 11
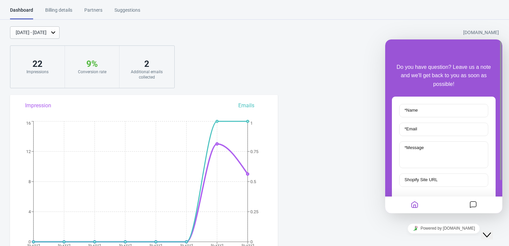
scroll to position [42, 0]
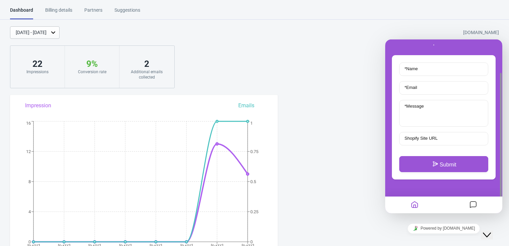
click at [250, 49] on div "[DATE] - [DATE] [DOMAIN_NAME] 22 Impressions 9 % Your Tada Widget has a convers…" at bounding box center [254, 57] width 509 height 62
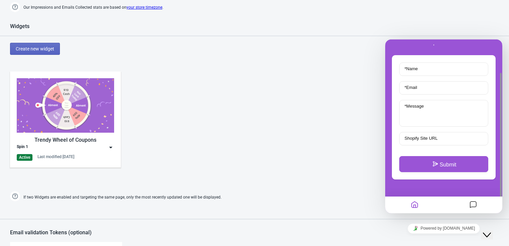
scroll to position [372, 0]
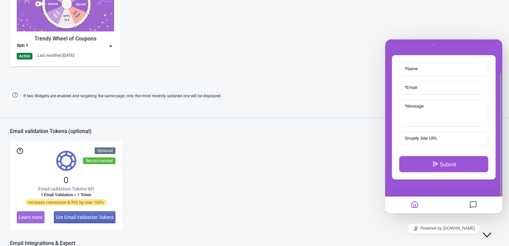
click at [111, 48] on img at bounding box center [110, 46] width 7 height 7
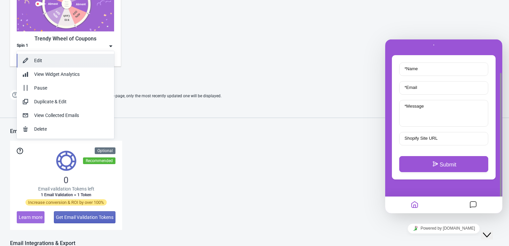
click at [73, 63] on div "Edit" at bounding box center [71, 60] width 75 height 7
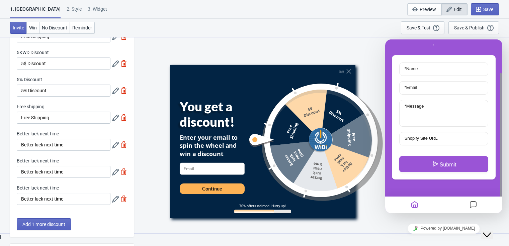
scroll to position [74, 0]
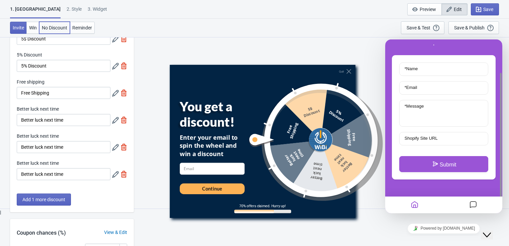
click at [49, 28] on span "No Discount" at bounding box center [54, 27] width 25 height 5
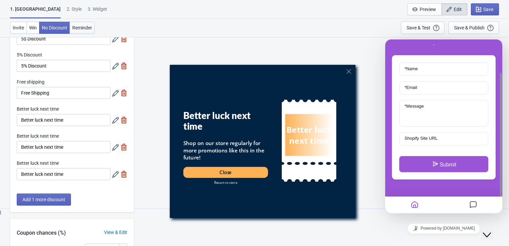
click at [88, 26] on span "Reminder" at bounding box center [82, 27] width 20 height 5
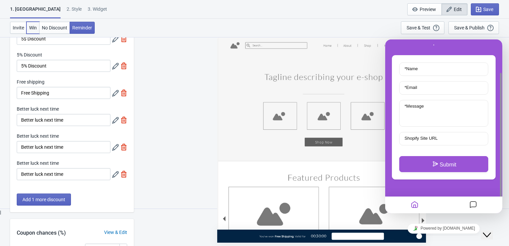
click at [32, 28] on span "Win" at bounding box center [33, 27] width 8 height 5
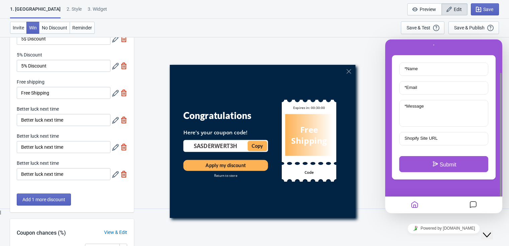
drag, startPoint x: 238, startPoint y: 145, endPoint x: 165, endPoint y: 150, distance: 73.5
click at [165, 150] on div "Congratulations Here's your coupon code! SASDERWERT3H Copied Copy Apply my disc…" at bounding box center [321, 141] width 369 height 209
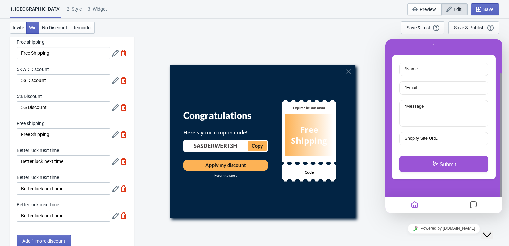
scroll to position [15, 0]
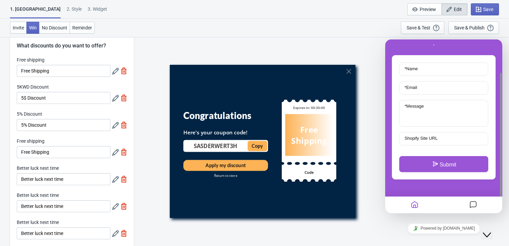
click at [228, 178] on div "Return to store" at bounding box center [225, 175] width 85 height 5
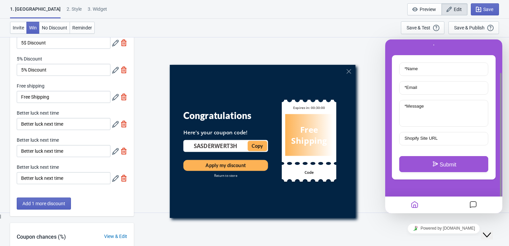
scroll to position [0, 0]
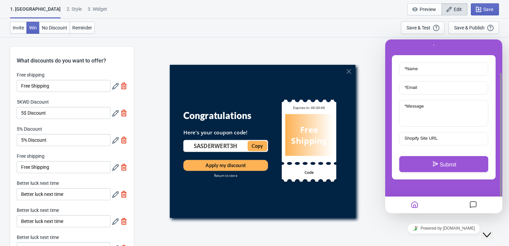
click at [67, 6] on div "2 . Style" at bounding box center [74, 12] width 15 height 12
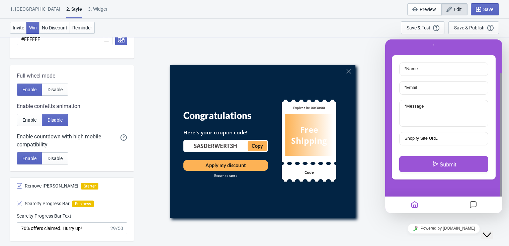
scroll to position [223, 0]
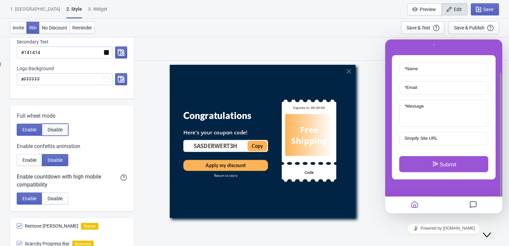
click at [57, 127] on span "Disable" at bounding box center [55, 129] width 15 height 5
click at [28, 131] on span "Enable" at bounding box center [29, 129] width 14 height 5
click at [31, 157] on button "Enable" at bounding box center [29, 160] width 25 height 12
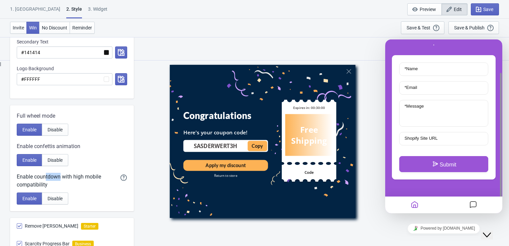
drag, startPoint x: 46, startPoint y: 177, endPoint x: 61, endPoint y: 177, distance: 15.8
click at [61, 177] on div "Enable countdown with high mobile compatibility" at bounding box center [69, 181] width 104 height 16
click at [63, 200] on span "Disable" at bounding box center [55, 198] width 15 height 5
radio input "true"
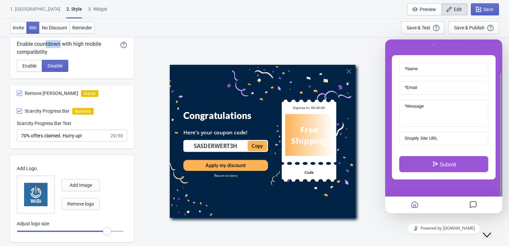
scroll to position [371, 0]
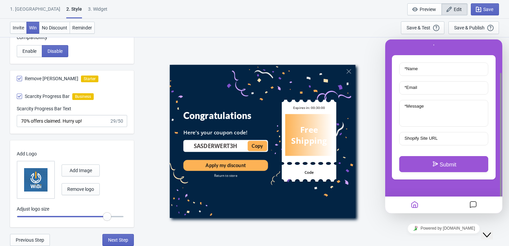
click at [55, 97] on span "Scarcity Progress Bar" at bounding box center [47, 96] width 45 height 7
click at [17, 97] on input "Scarcity Progress Bar" at bounding box center [17, 100] width 0 height 12
checkbox input "false"
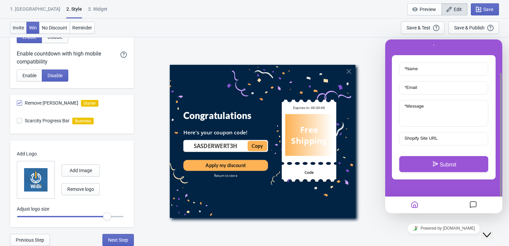
click at [18, 28] on span "Invite" at bounding box center [18, 27] width 11 height 5
radio input "true"
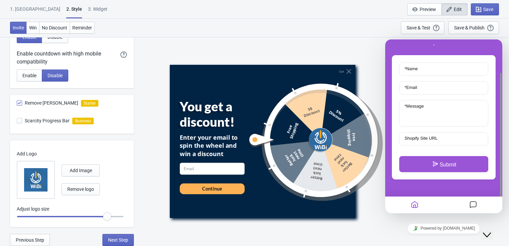
click at [28, 121] on span "Scarcity Progress Bar" at bounding box center [47, 121] width 45 height 7
click at [17, 121] on input "Scarcity Progress Bar" at bounding box center [17, 124] width 0 height 12
checkbox input "true"
radio input "true"
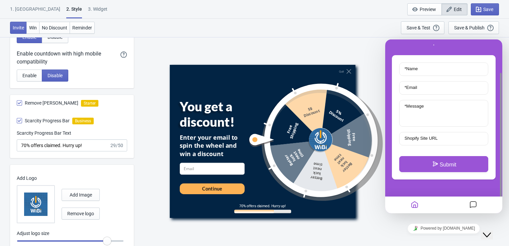
click at [28, 121] on span "Scarcity Progress Bar" at bounding box center [47, 121] width 45 height 7
click at [17, 121] on input "Scarcity Progress Bar" at bounding box center [17, 124] width 0 height 12
checkbox input "false"
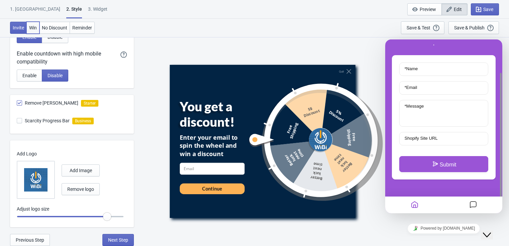
click at [34, 28] on span "Win" at bounding box center [33, 27] width 8 height 5
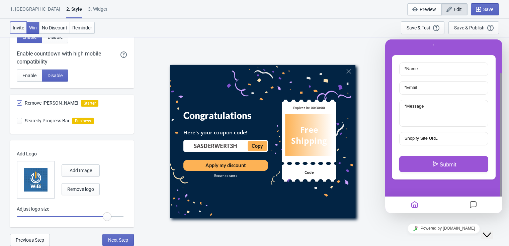
click at [14, 25] on span "Invite" at bounding box center [18, 27] width 11 height 5
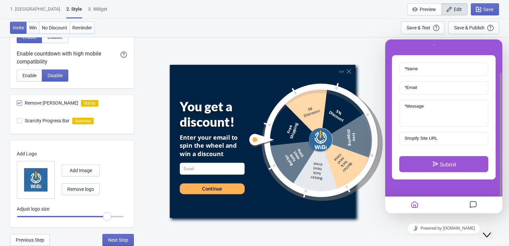
click at [34, 25] on span "Win" at bounding box center [33, 27] width 8 height 5
radio input "true"
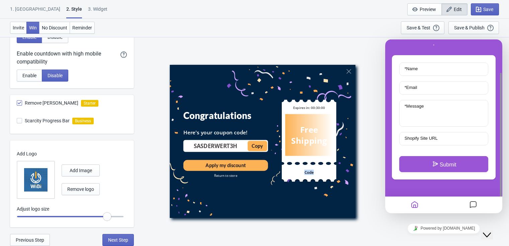
drag, startPoint x: 315, startPoint y: 172, endPoint x: 303, endPoint y: 171, distance: 11.8
click at [303, 171] on div "Code" at bounding box center [309, 172] width 48 height 14
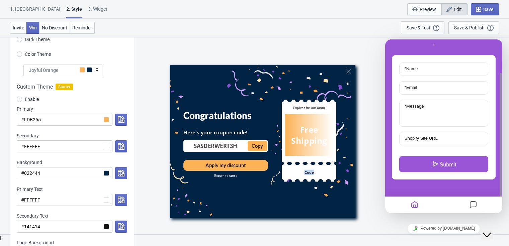
scroll to position [0, 0]
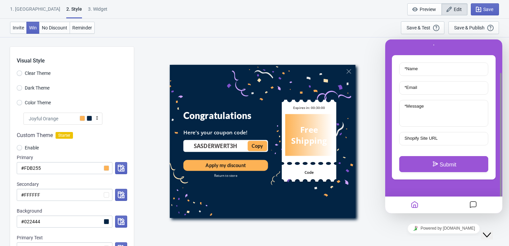
click at [78, 5] on div "1. Coupon 2 . Style 3. Widget 1. Coupon 2 . Style 3. Widget Save and Exit Previ…" at bounding box center [254, 9] width 509 height 19
click at [88, 7] on div "3. Widget" at bounding box center [97, 12] width 19 height 12
select select "period"
select select "1"
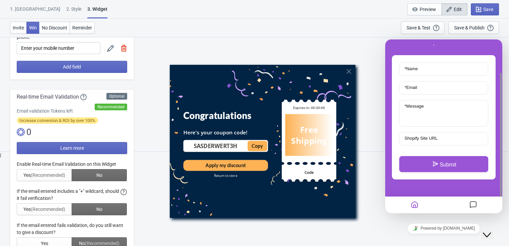
scroll to position [149, 0]
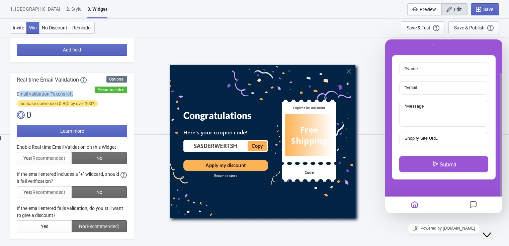
drag, startPoint x: 21, startPoint y: 94, endPoint x: 79, endPoint y: 94, distance: 57.9
click at [79, 94] on div "Email validation Tokens left" at bounding box center [72, 94] width 110 height 7
drag, startPoint x: 27, startPoint y: 104, endPoint x: 121, endPoint y: 103, distance: 93.4
click at [121, 103] on div "Increase conversion & ROI by over 100%" at bounding box center [72, 103] width 110 height 7
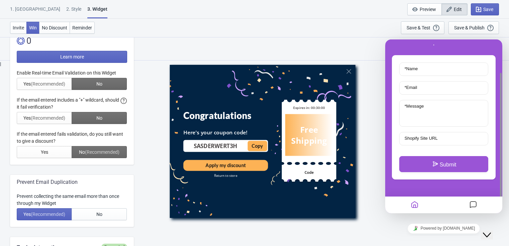
drag, startPoint x: 32, startPoint y: 135, endPoint x: 108, endPoint y: 141, distance: 76.2
click at [108, 141] on div at bounding box center [72, 114] width 110 height 89
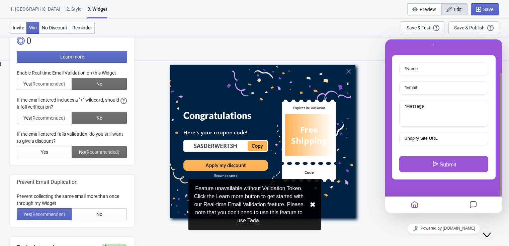
click at [101, 155] on div at bounding box center [72, 114] width 110 height 89
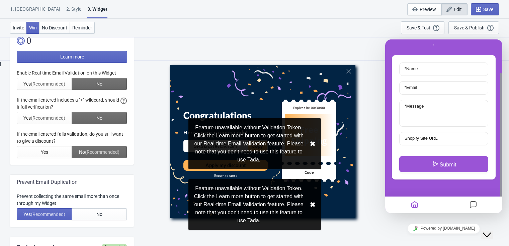
click at [100, 154] on div at bounding box center [72, 114] width 110 height 89
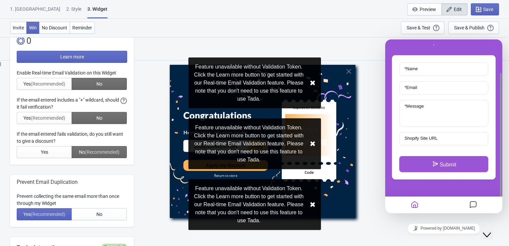
click at [100, 154] on div at bounding box center [72, 114] width 110 height 89
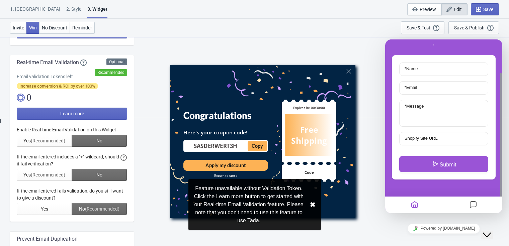
scroll to position [149, 0]
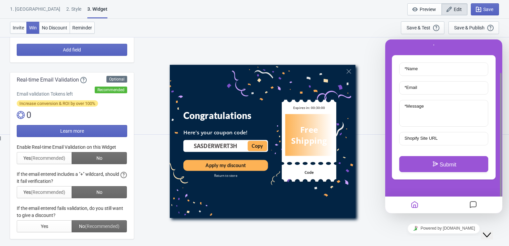
click at [108, 100] on div "Increase conversion & ROI by over 100%" at bounding box center [72, 103] width 110 height 7
click at [107, 157] on div at bounding box center [72, 188] width 110 height 89
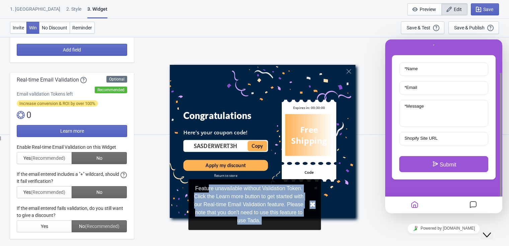
drag, startPoint x: 226, startPoint y: 187, endPoint x: 210, endPoint y: 229, distance: 44.8
click at [210, 229] on div "Feature unavailable without Validation Token. Click the Learn more button to ge…" at bounding box center [255, 204] width 133 height 51
click at [67, 134] on button "Learn more" at bounding box center [72, 131] width 110 height 12
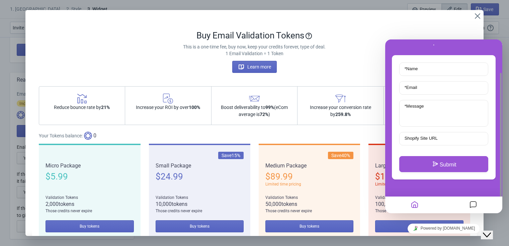
click at [488, 231] on icon "Close Chat This icon closes the chat window." at bounding box center [487, 235] width 8 height 8
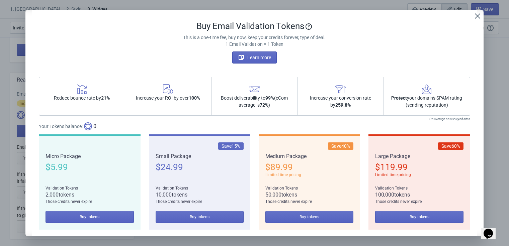
scroll to position [18, 0]
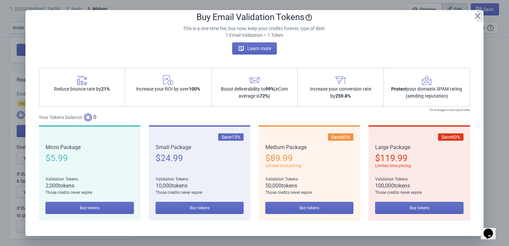
drag, startPoint x: 475, startPoint y: 17, endPoint x: 323, endPoint y: 51, distance: 156.5
click at [346, 53] on div "Buy Email Validation Tokens This is a one-time fee, buy now, keep your credits …" at bounding box center [254, 123] width 458 height 226
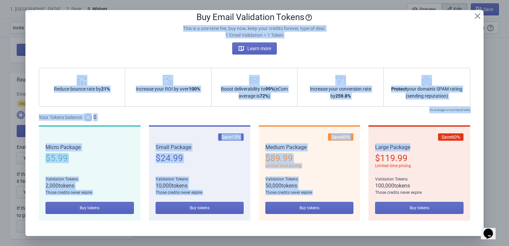
drag, startPoint x: 474, startPoint y: 18, endPoint x: 405, endPoint y: 106, distance: 112.2
click at [417, 139] on div "Buy Email Validation Tokens This is a one-time fee, buy now, keep your credits …" at bounding box center [254, 114] width 458 height 245
click at [397, 41] on div "Buy Email Validation Tokens This is a one-time fee, buy now, keep your credits …" at bounding box center [255, 33] width 432 height 43
drag, startPoint x: 55, startPoint y: 90, endPoint x: 296, endPoint y: 95, distance: 241.8
click at [296, 95] on div "Reduce bounce rate by 21% Increase your ROI by over 100% Boost deliverability t…" at bounding box center [255, 87] width 432 height 39
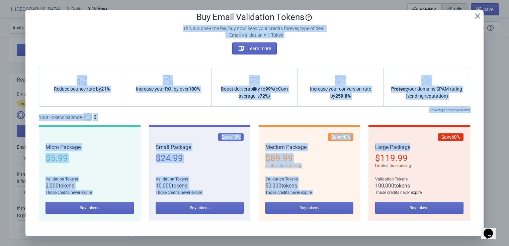
click at [273, 99] on span "Boost deliverability to 99% (eCom average is 72% )" at bounding box center [254, 93] width 73 height 14
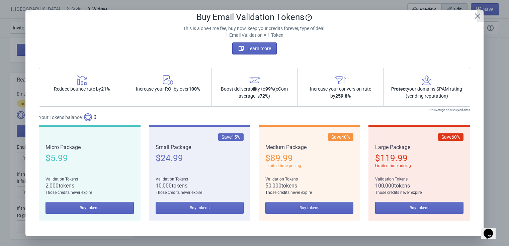
click at [478, 17] on icon "Close" at bounding box center [477, 16] width 7 height 7
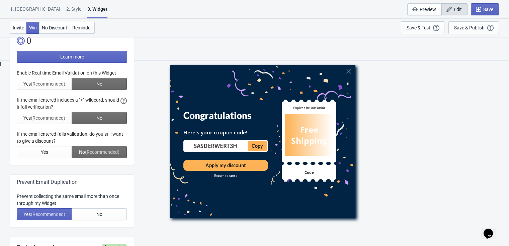
scroll to position [297, 0]
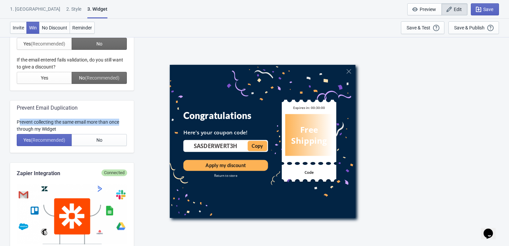
drag, startPoint x: 72, startPoint y: 121, endPoint x: 126, endPoint y: 119, distance: 53.6
click at [126, 119] on div "Prevent collecting the same email more than once through my Widget" at bounding box center [72, 126] width 110 height 14
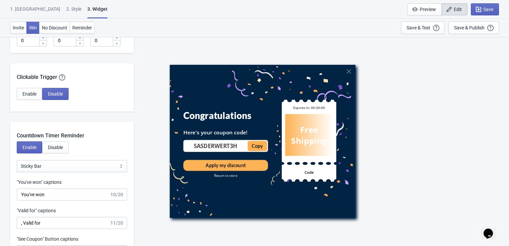
scroll to position [744, 0]
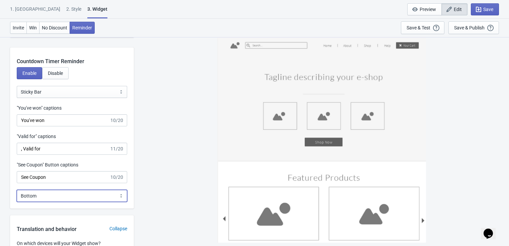
click at [109, 195] on select "Bottom Top" at bounding box center [72, 196] width 110 height 12
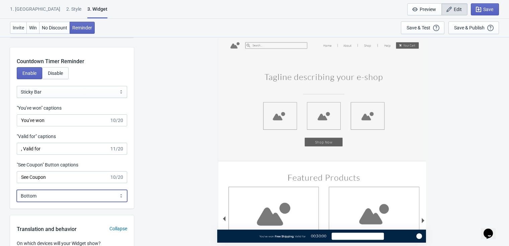
select select "1"
click at [17, 191] on select "Bottom Top" at bounding box center [72, 196] width 110 height 12
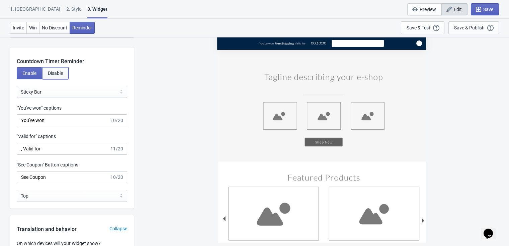
click at [60, 76] on span "Disable" at bounding box center [55, 73] width 15 height 5
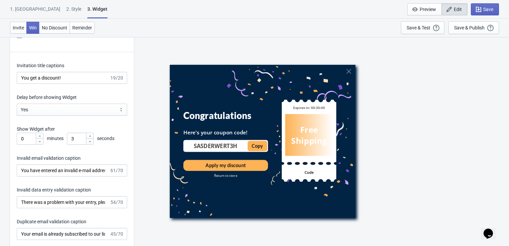
scroll to position [893, 0]
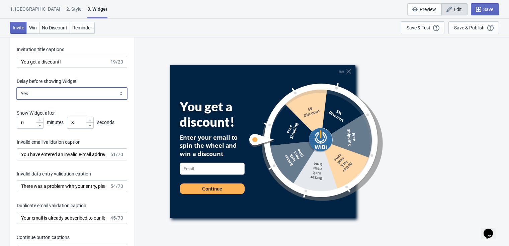
click at [78, 95] on select "Yes No" at bounding box center [72, 94] width 110 height 12
click at [17, 88] on select "Yes No" at bounding box center [72, 94] width 110 height 12
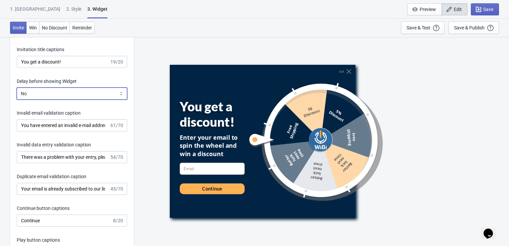
click at [82, 94] on select "Yes No" at bounding box center [72, 94] width 110 height 12
select select "right"
click at [17, 88] on select "Yes No" at bounding box center [72, 94] width 110 height 12
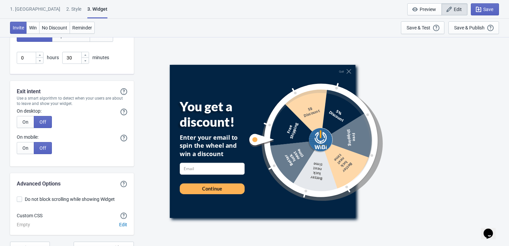
scroll to position [1779, 0]
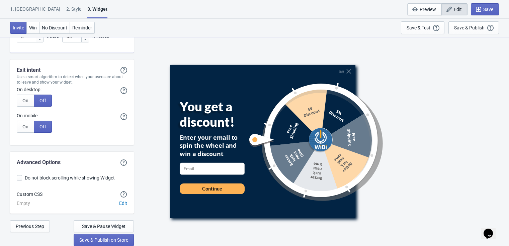
click at [45, 202] on div "Empty Edit" at bounding box center [72, 203] width 110 height 7
click at [27, 204] on div "Empty" at bounding box center [23, 204] width 13 height 6
click at [24, 204] on div "Empty" at bounding box center [23, 204] width 13 height 6
